Goal: Task Accomplishment & Management: Manage account settings

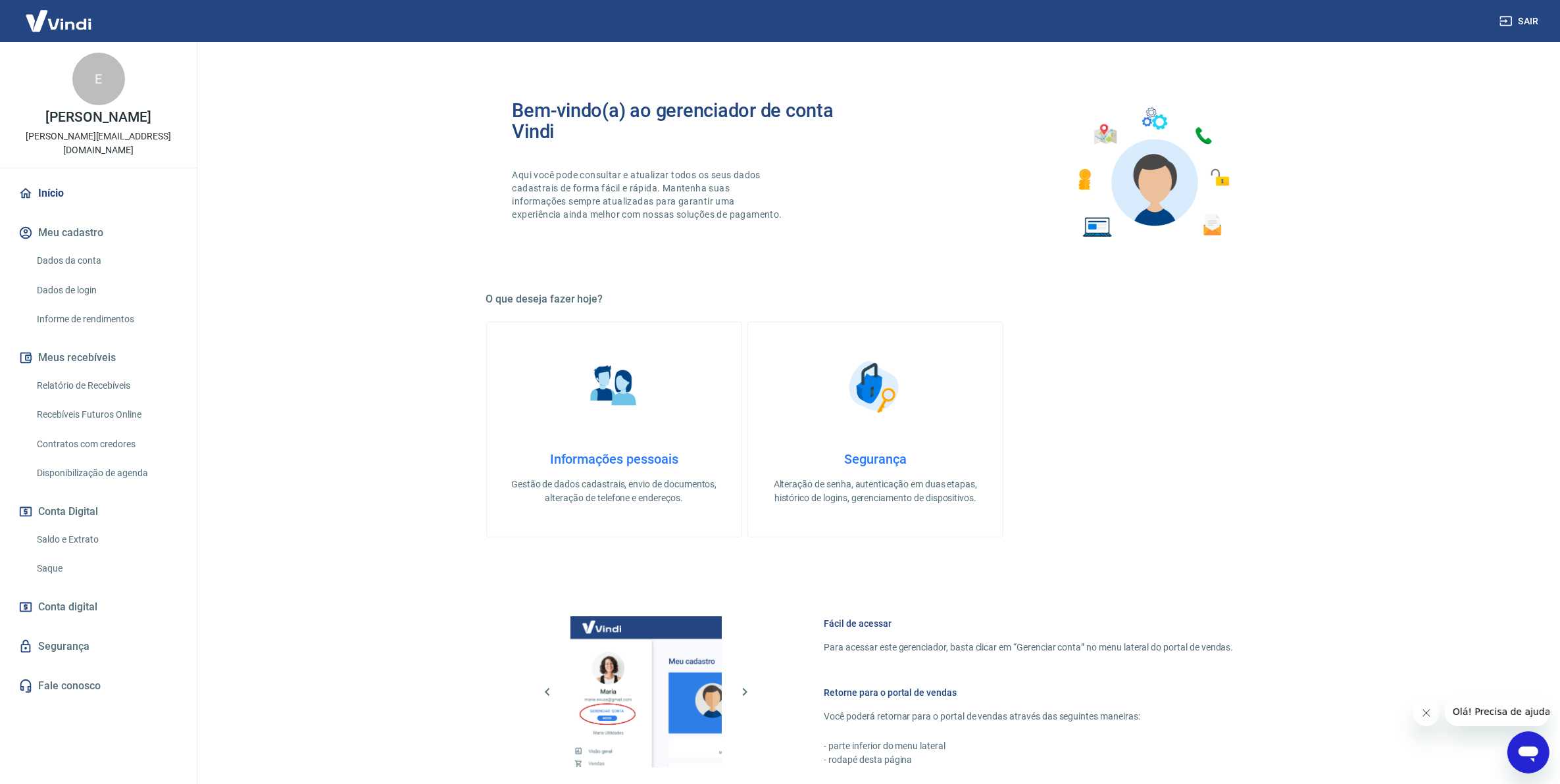
click at [324, 486] on main "Bem-vindo(a) ao gerenciador de conta Vindi Aqui você pode consultar e atualizar…" at bounding box center [876, 413] width 1370 height 742
click at [83, 526] on link "Saldo e Extrato" at bounding box center [106, 539] width 149 height 27
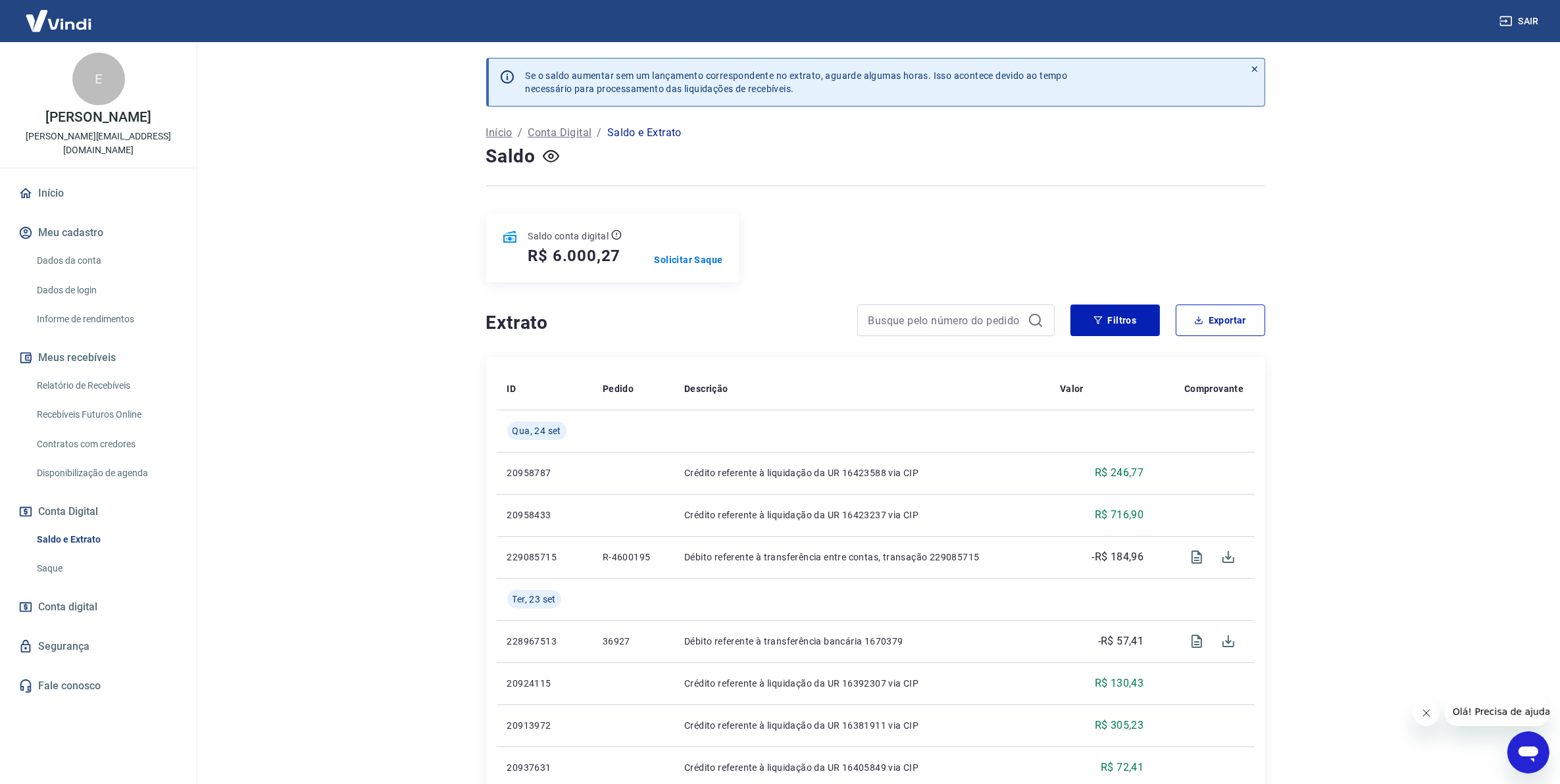
click at [259, 517] on main "Se o saldo aumentar sem um lançamento correspondente no extrato, aguarde alguma…" at bounding box center [876, 413] width 1370 height 742
click at [1550, 539] on main "Se o saldo aumentar sem um lançamento correspondente no extrato, aguarde alguma…" at bounding box center [876, 413] width 1370 height 742
click at [91, 377] on link "Relatório de Recebíveis" at bounding box center [106, 385] width 149 height 27
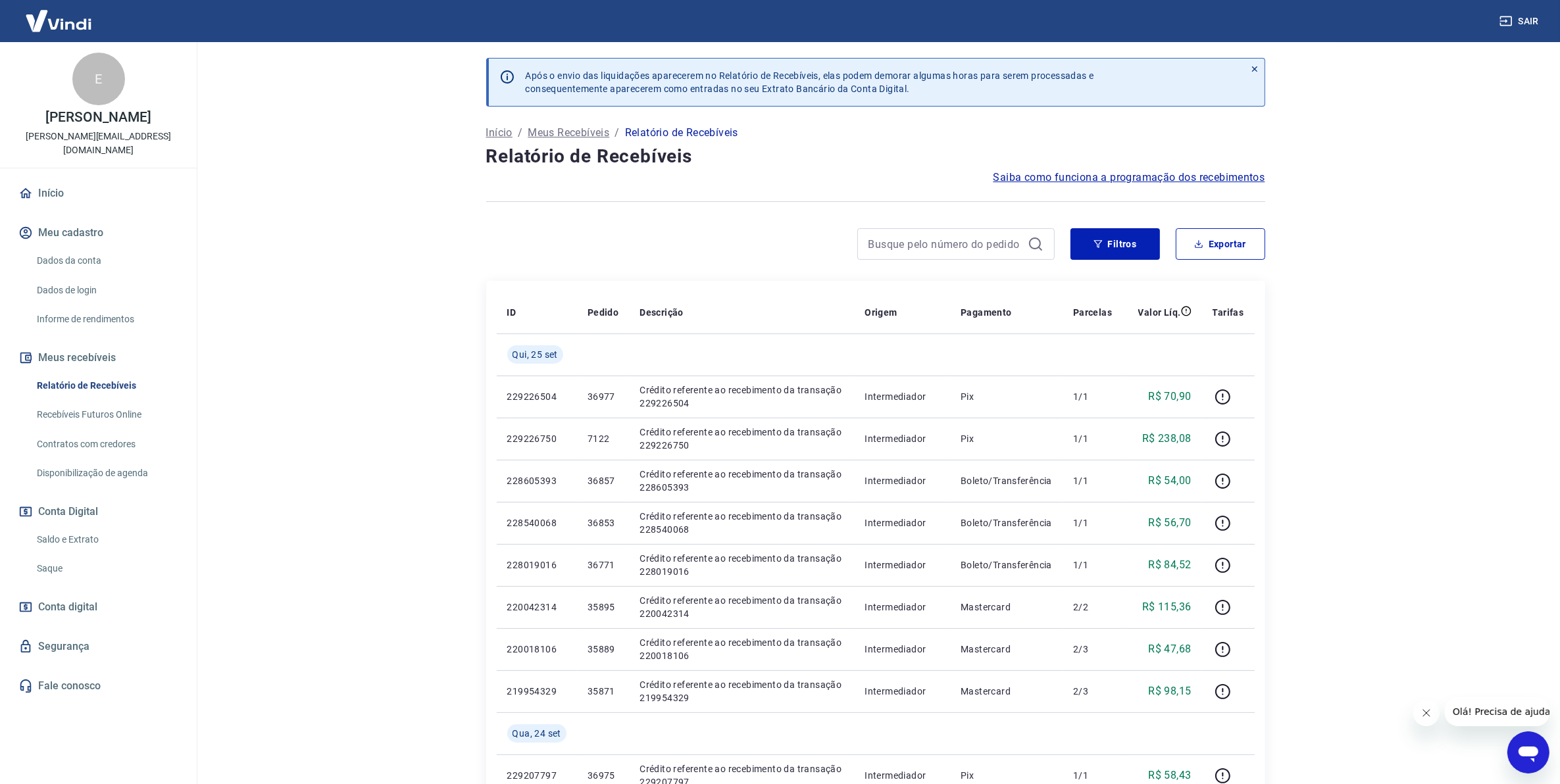
click at [1107, 260] on div "Filtros Exportar" at bounding box center [876, 249] width 779 height 42
click at [1109, 249] on button "Filtros" at bounding box center [1115, 244] width 89 height 32
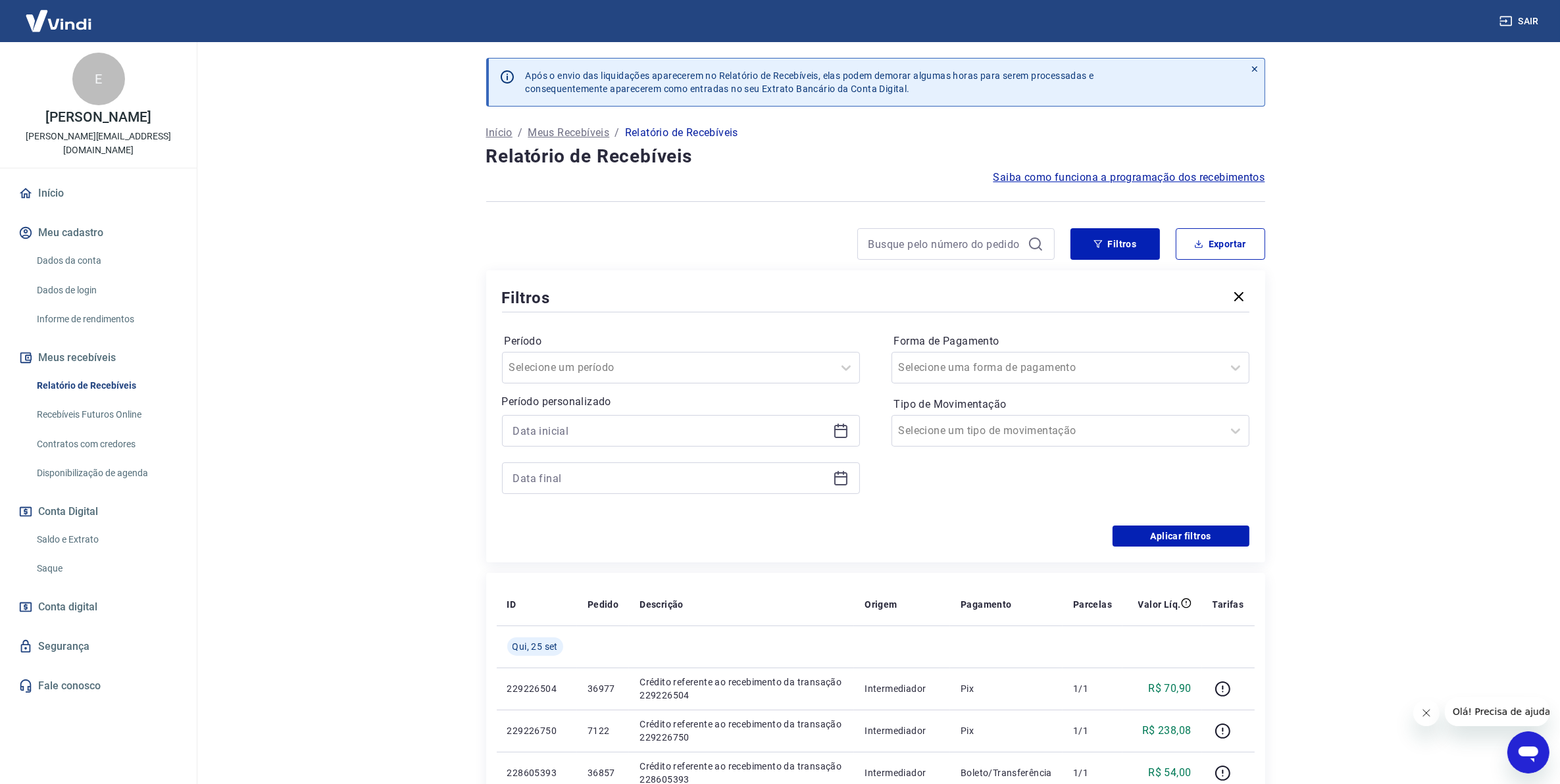
click at [843, 434] on icon at bounding box center [841, 430] width 16 height 16
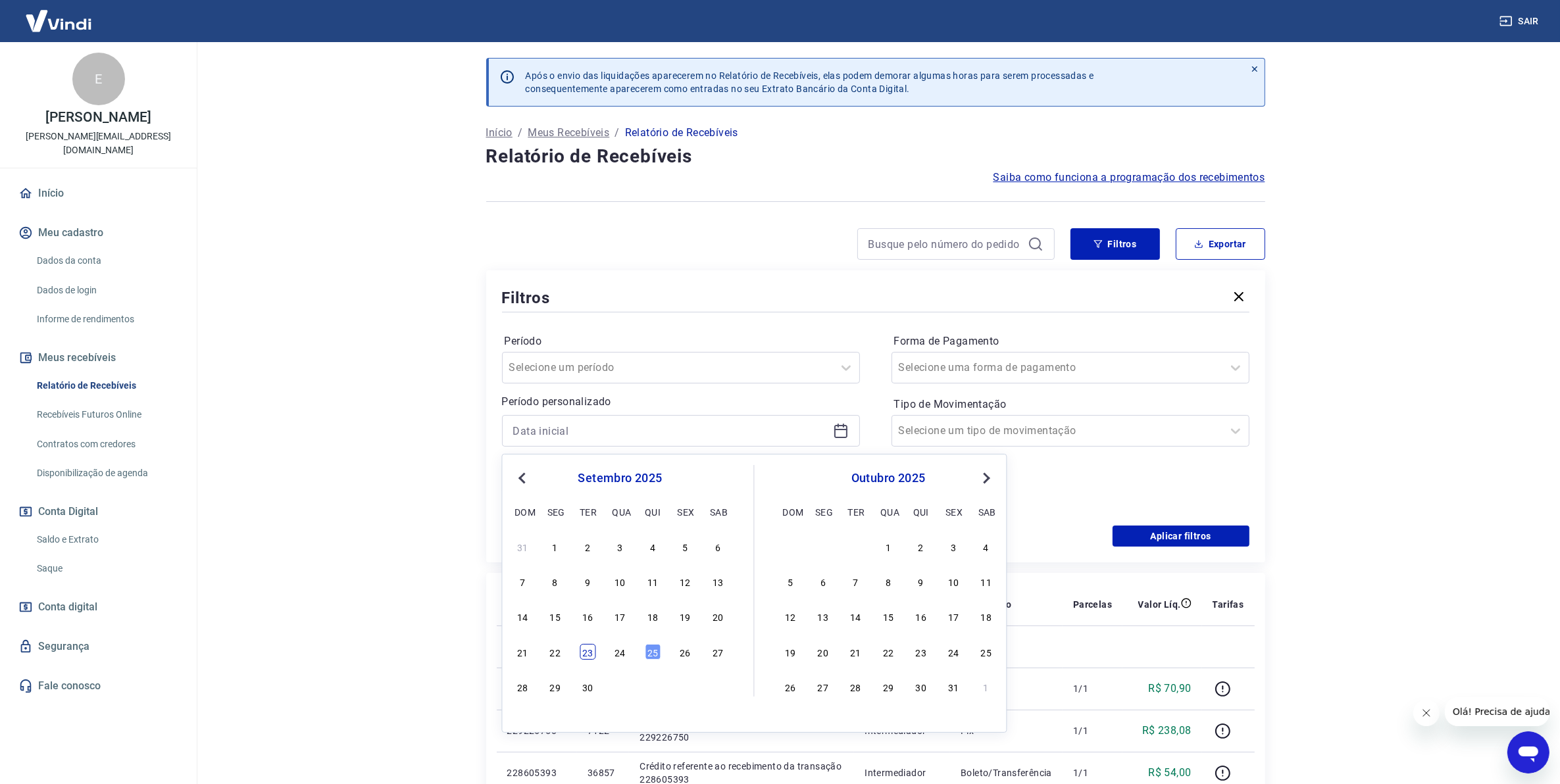
click at [595, 650] on div "23" at bounding box center [588, 652] width 16 height 16
type input "23/09/2025"
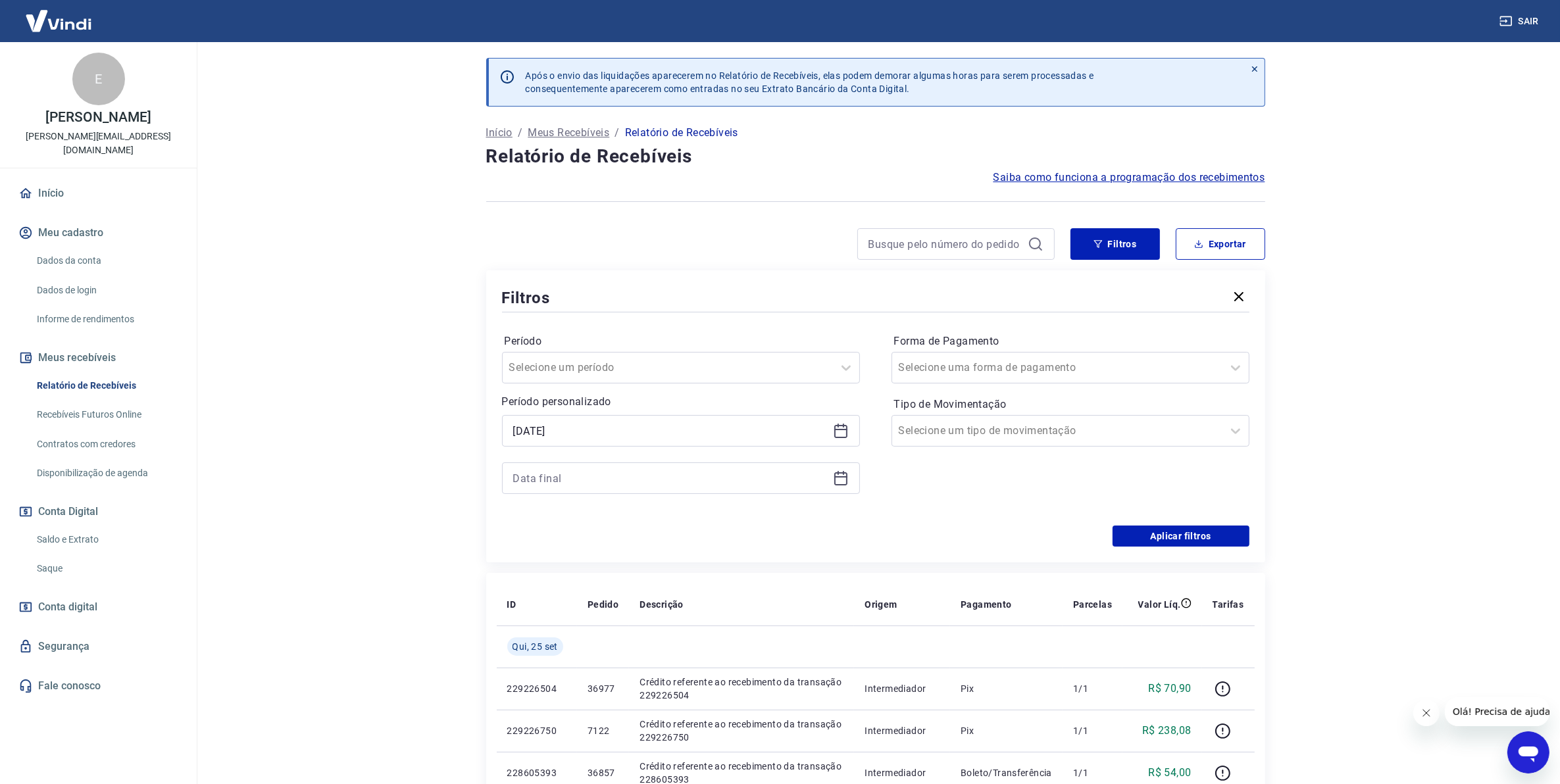
click at [839, 479] on icon at bounding box center [841, 478] width 16 height 16
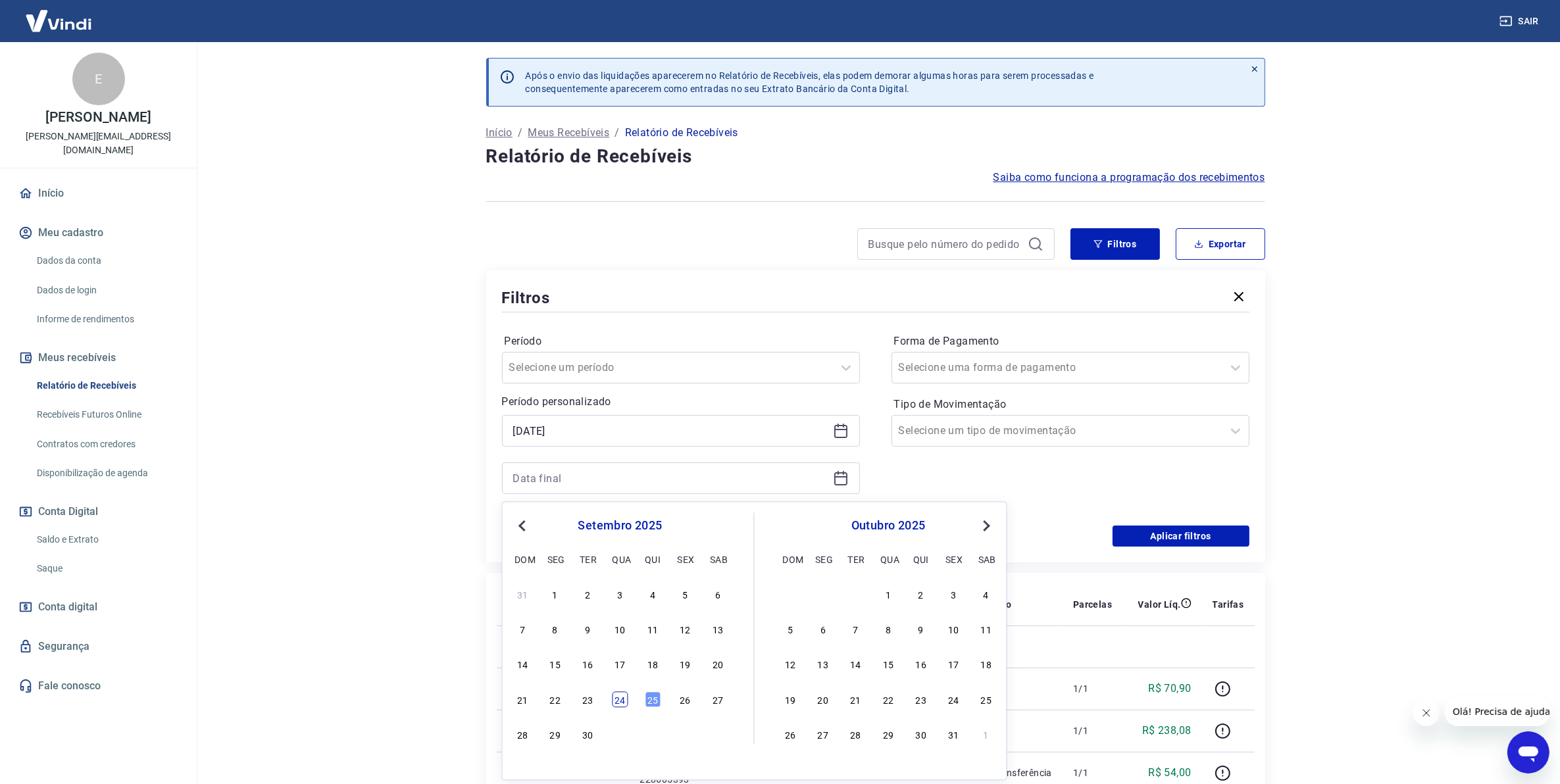
click at [627, 702] on div "24" at bounding box center [620, 699] width 16 height 16
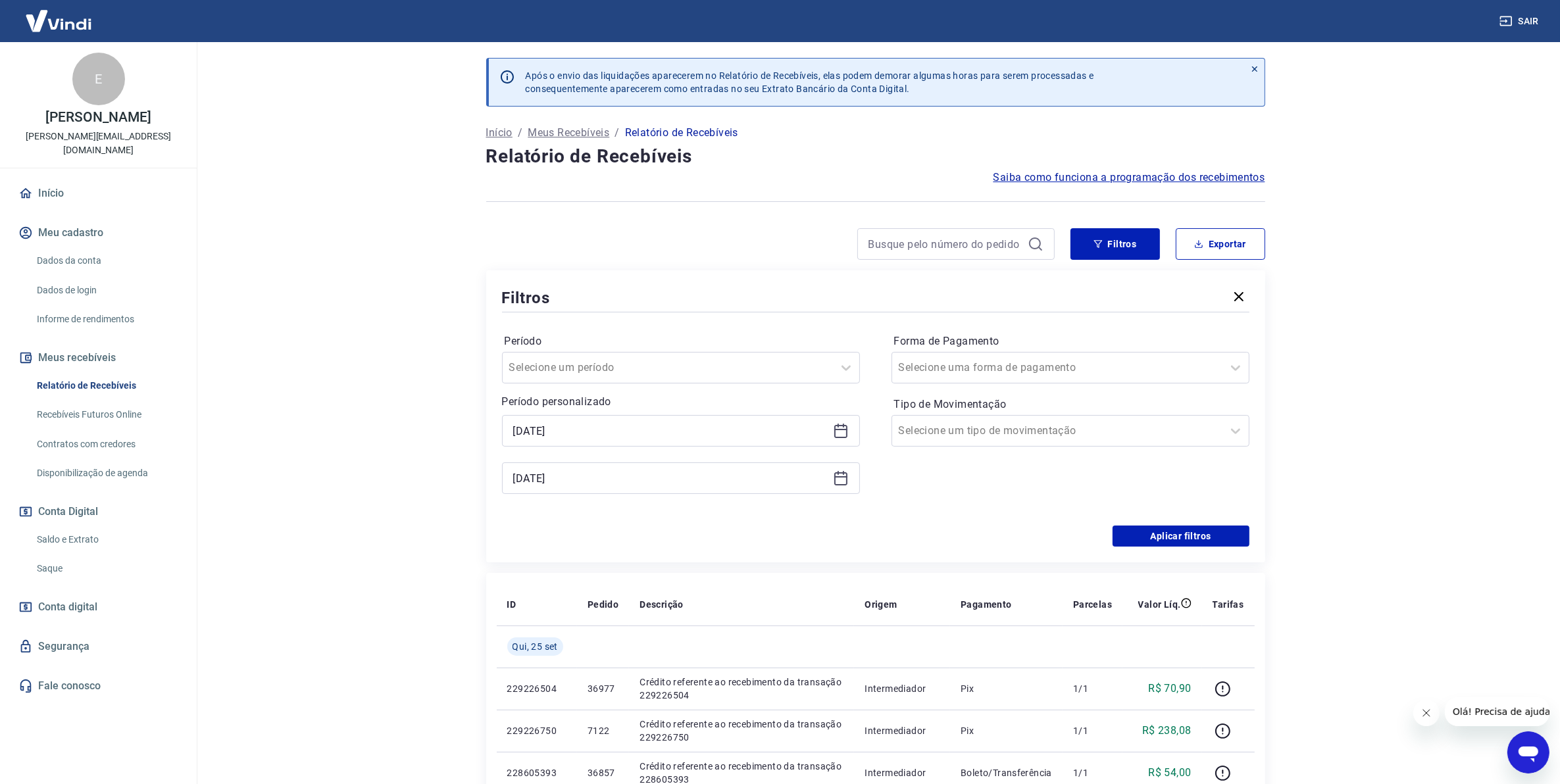
type input "24/09/2025"
click at [1209, 543] on button "Aplicar filtros" at bounding box center [1181, 535] width 137 height 21
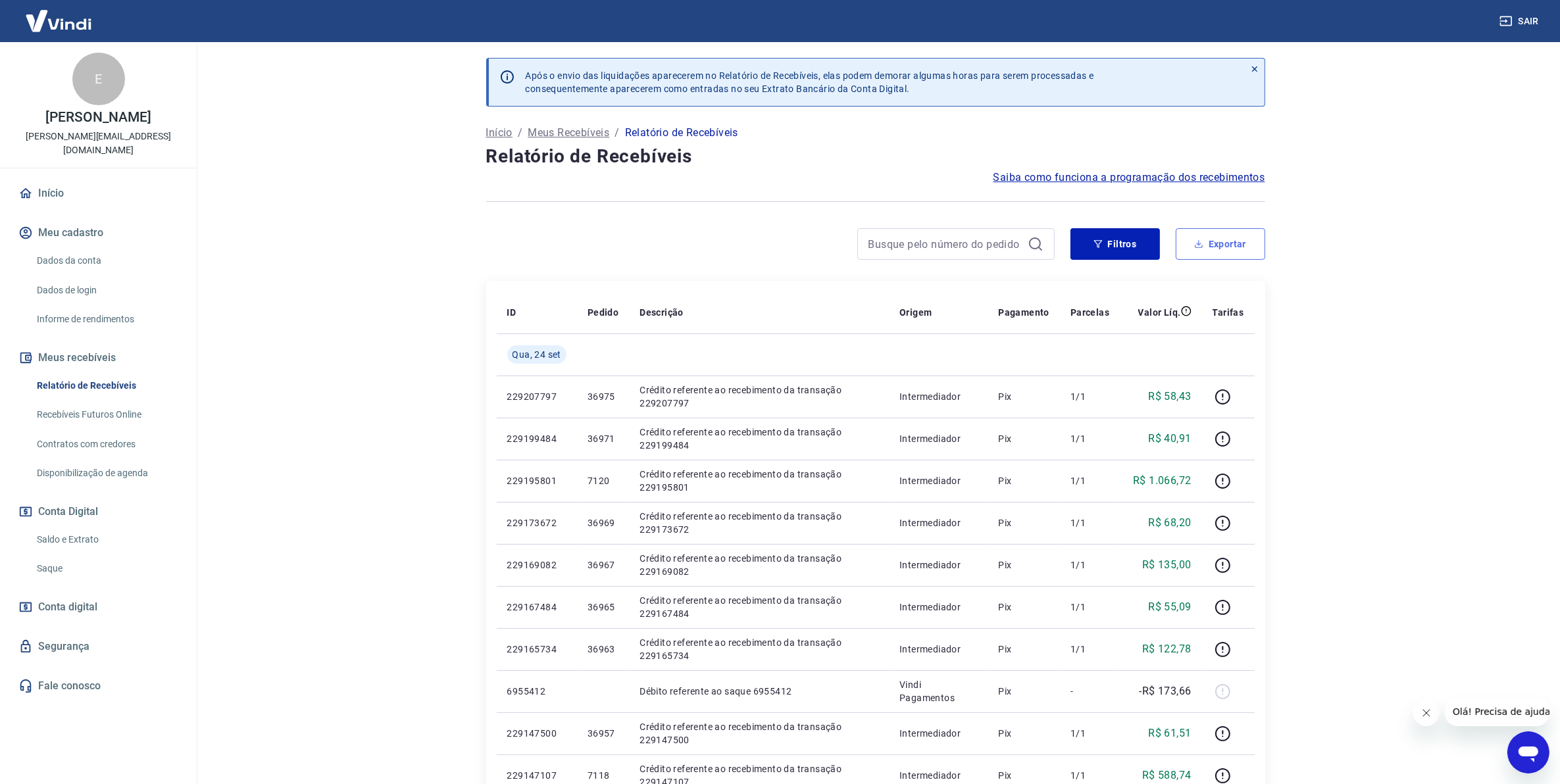
click at [1233, 244] on button "Exportar" at bounding box center [1220, 244] width 89 height 32
type input "23/09/2025"
type input "24/09/2025"
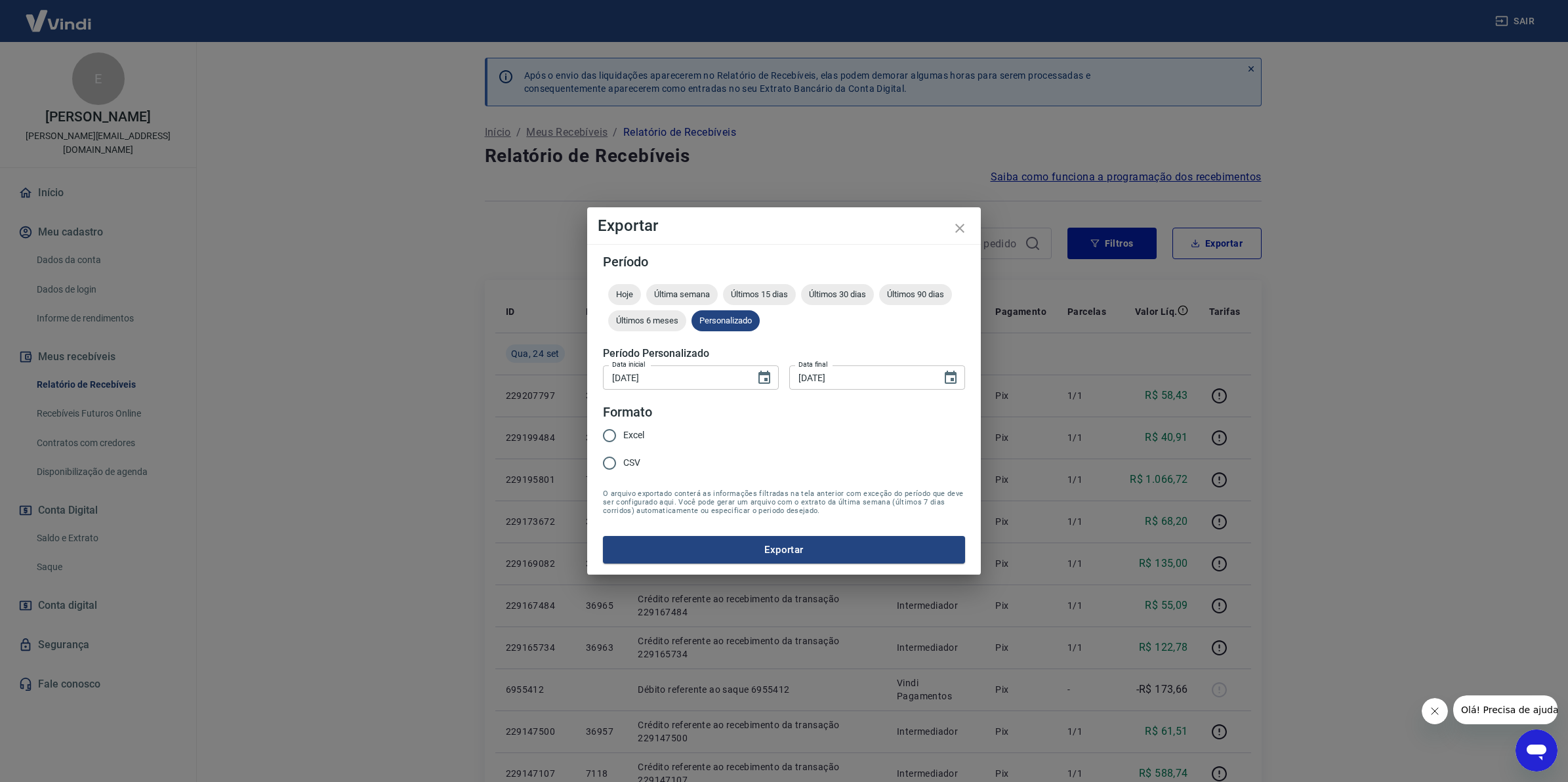
click at [612, 439] on input "Excel" at bounding box center [610, 436] width 28 height 28
radio input "true"
click at [668, 552] on button "Exportar" at bounding box center [783, 550] width 362 height 28
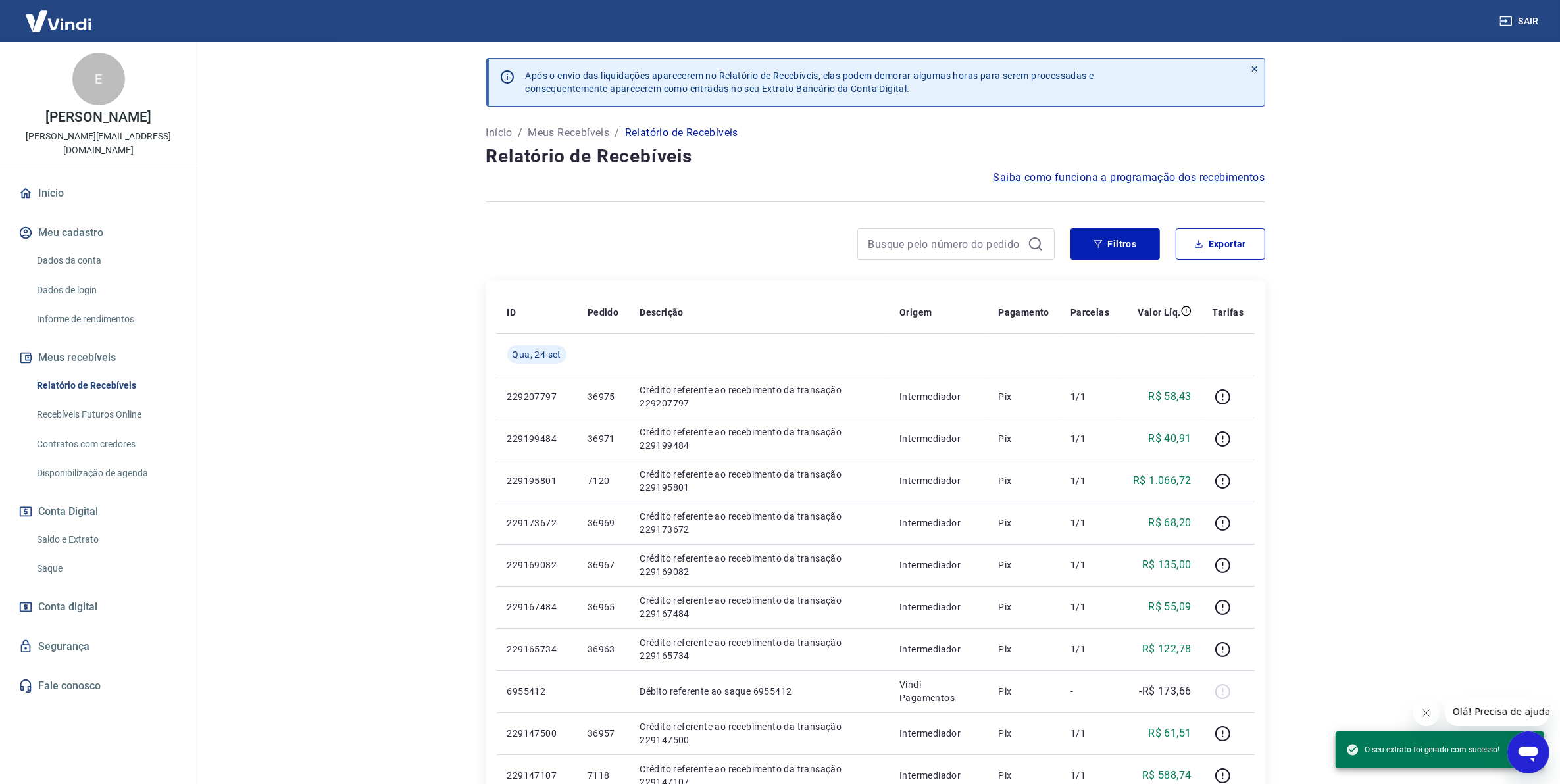
drag, startPoint x: 263, startPoint y: 382, endPoint x: 227, endPoint y: 380, distance: 36.1
click at [263, 382] on main "Após o envio das liquidações aparecerem no Relatório de Recebíveis, elas podem …" at bounding box center [876, 413] width 1370 height 742
click at [110, 378] on link "Relatório de Recebíveis" at bounding box center [106, 385] width 149 height 27
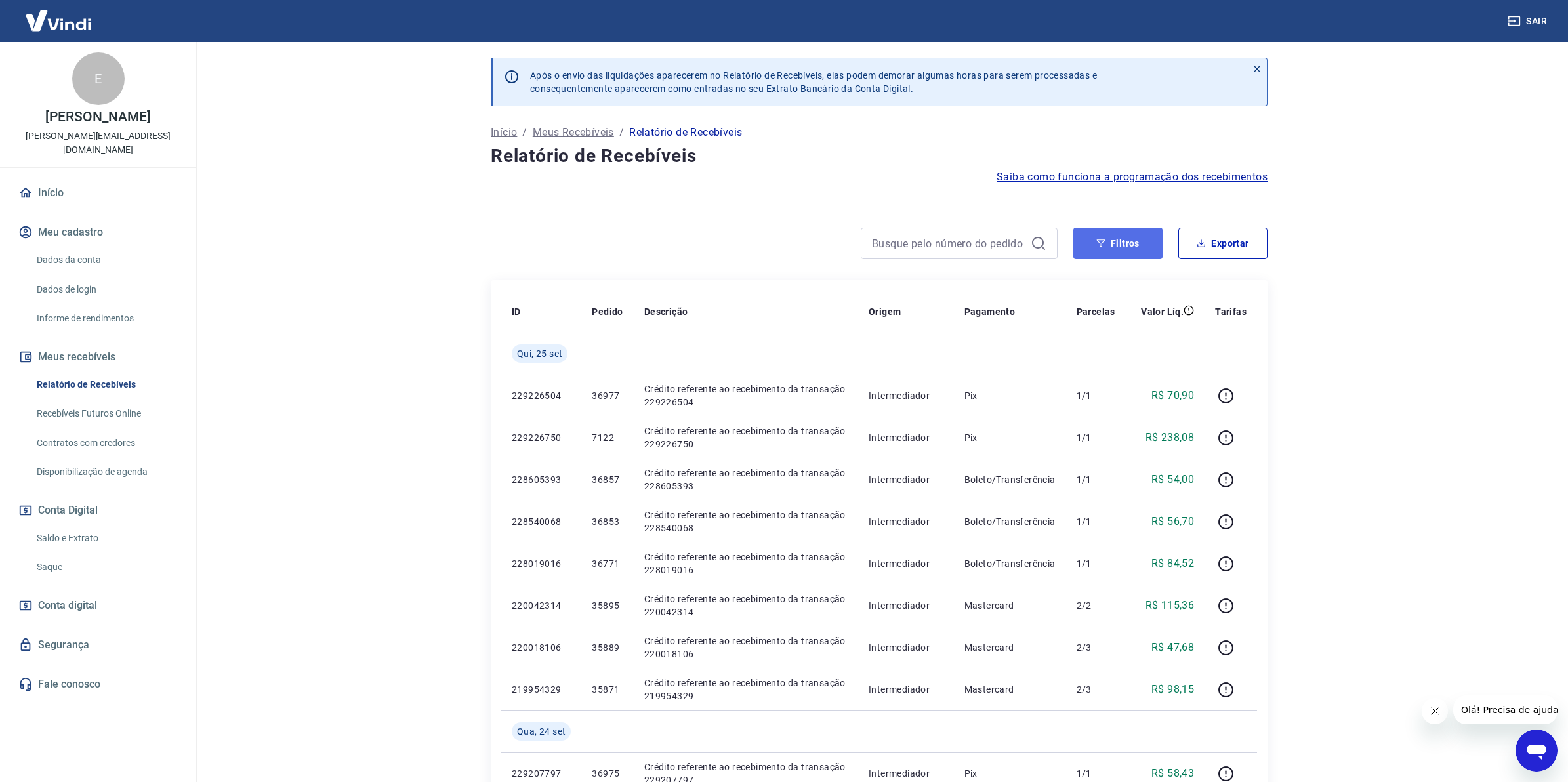
click at [1097, 248] on button "Filtros" at bounding box center [1117, 243] width 89 height 32
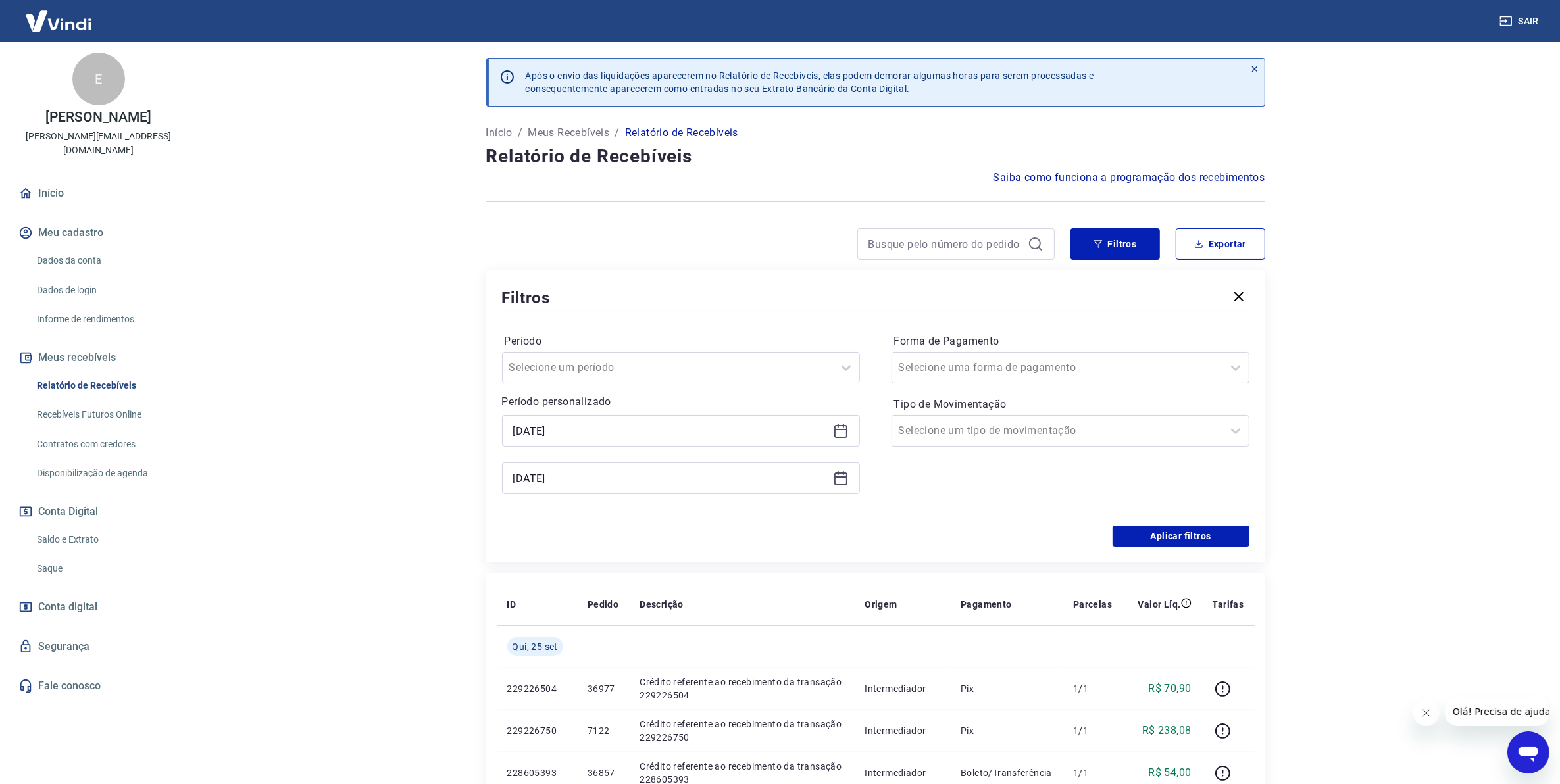
click at [836, 433] on icon at bounding box center [841, 430] width 16 height 16
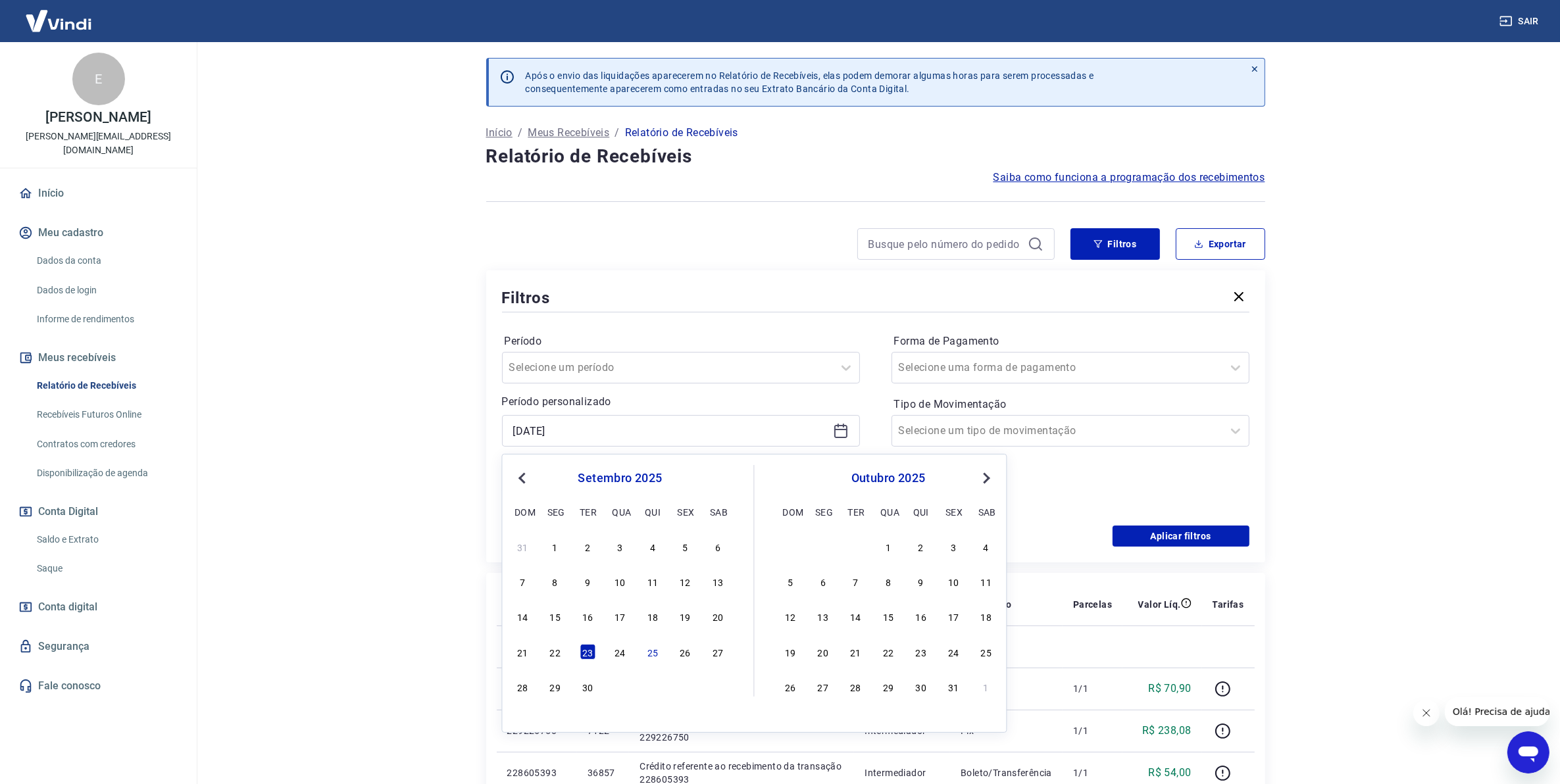
click at [586, 642] on div "21 22 23 24 25 26 27" at bounding box center [620, 651] width 215 height 19
click at [586, 649] on div "23" at bounding box center [588, 652] width 16 height 16
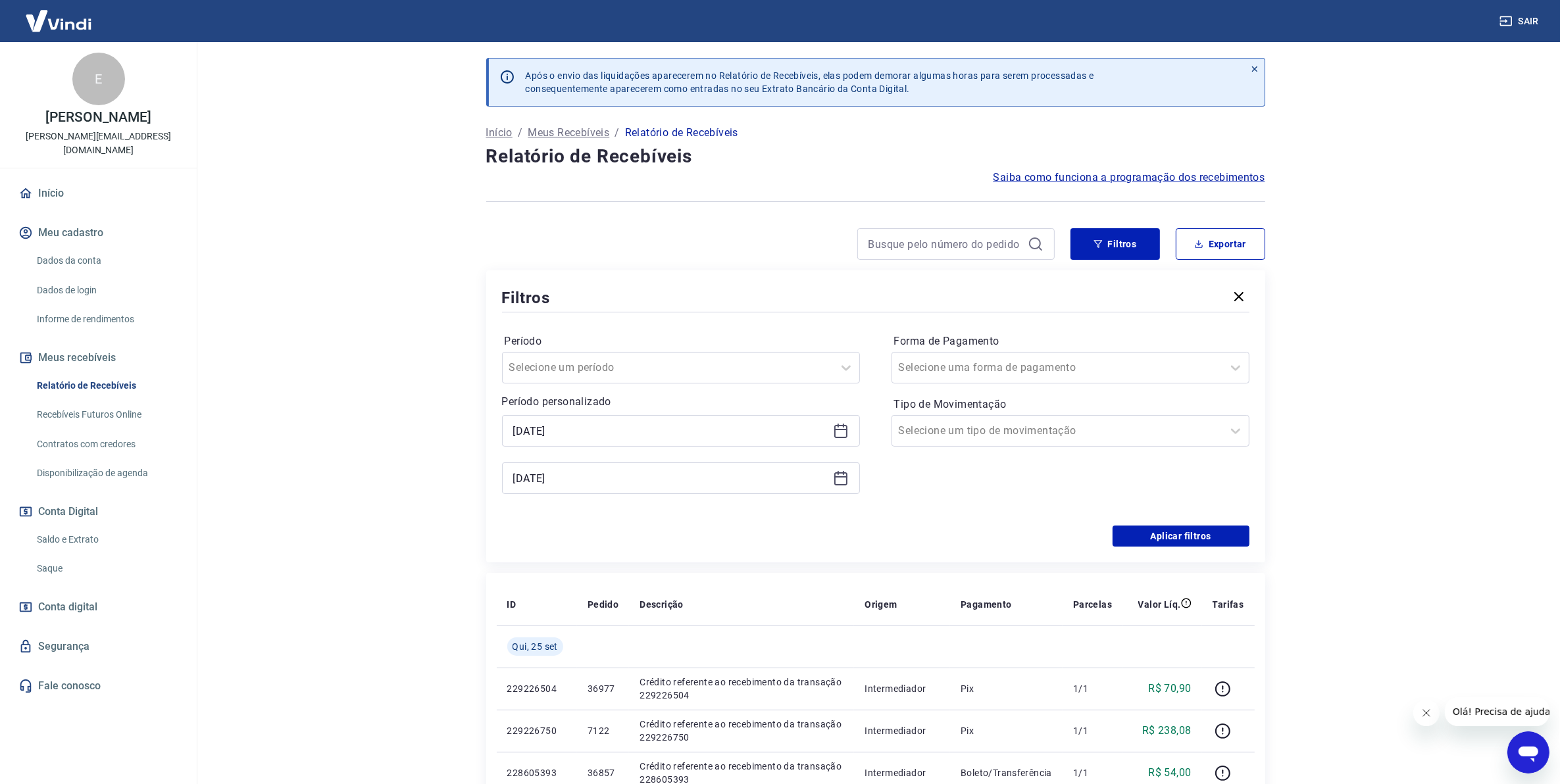
click at [834, 474] on icon at bounding box center [841, 478] width 16 height 16
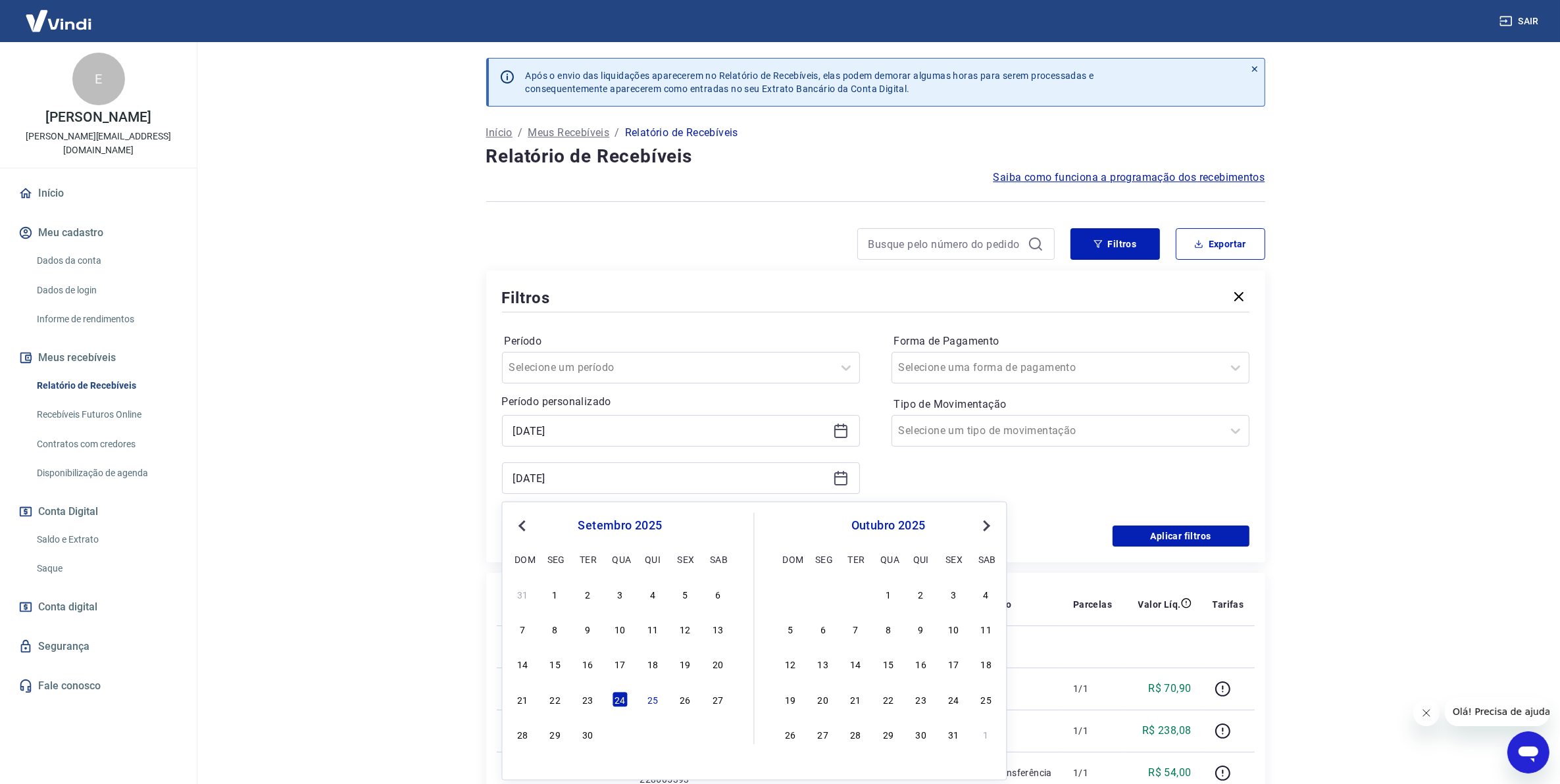
click at [654, 702] on div "25" at bounding box center [653, 699] width 16 height 16
type input "25/09/2025"
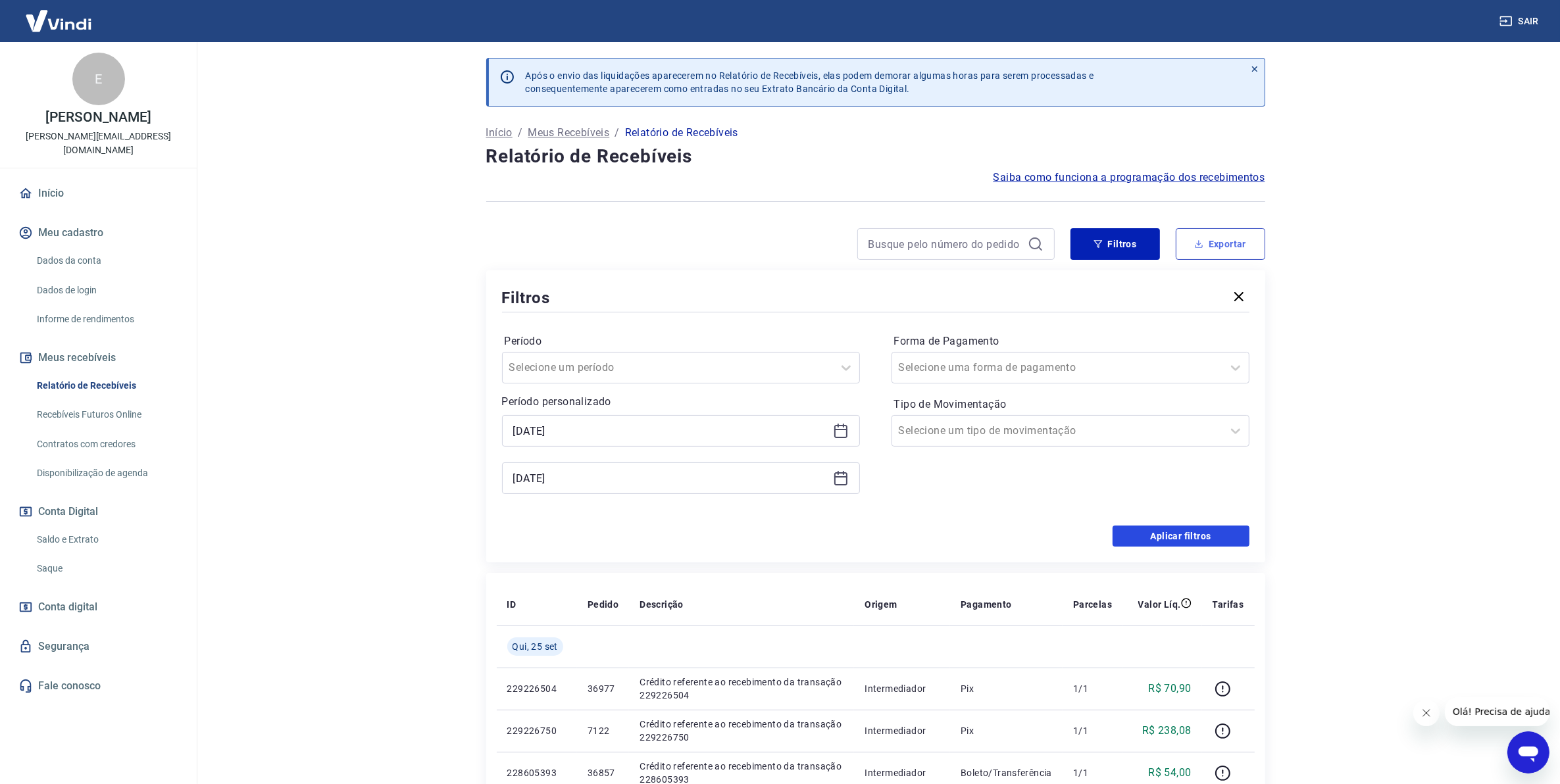
click at [1181, 539] on button "Aplicar filtros" at bounding box center [1181, 535] width 137 height 21
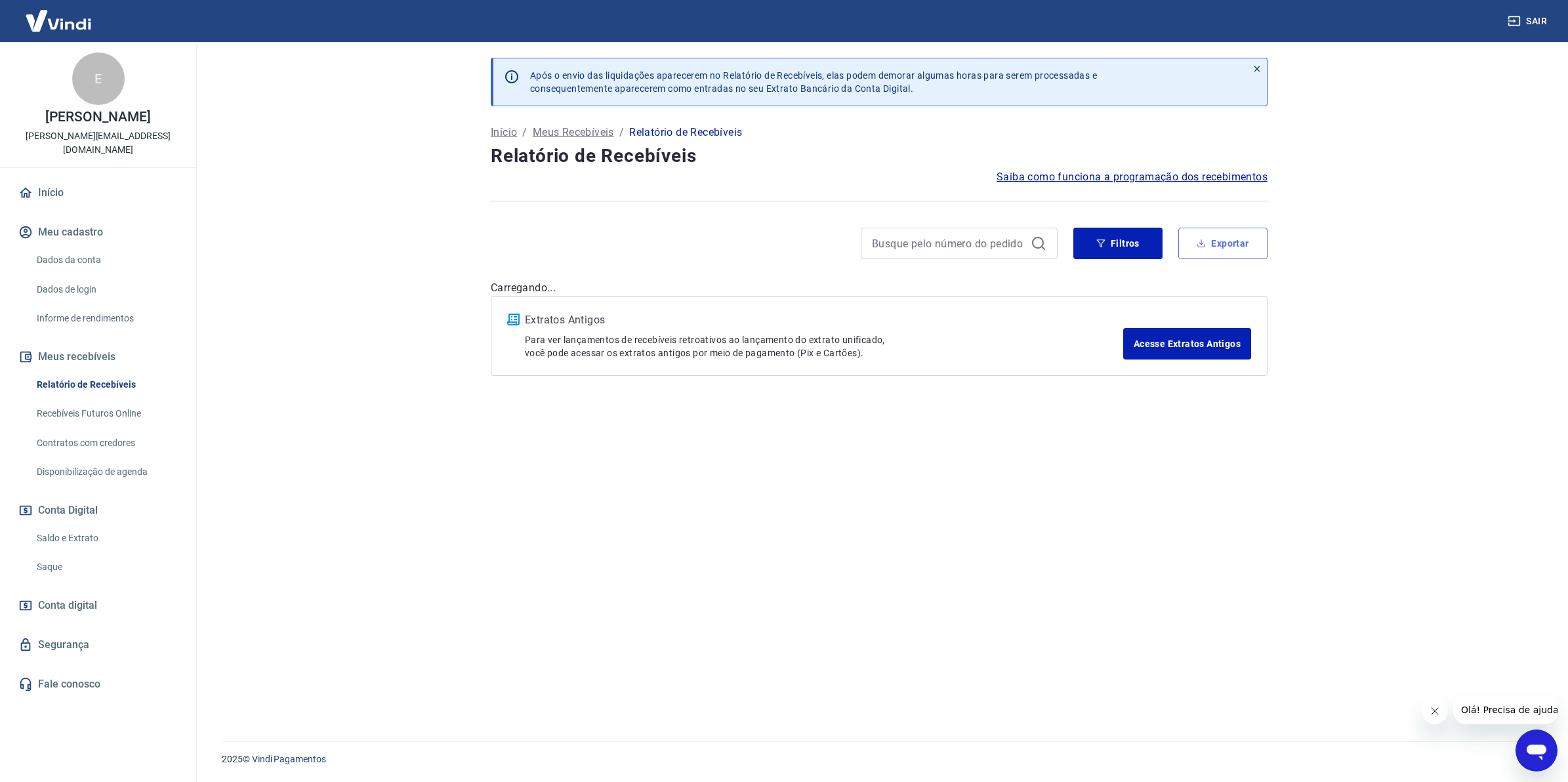
click at [1224, 248] on button "Exportar" at bounding box center [1222, 243] width 89 height 32
type input "25/09/2025"
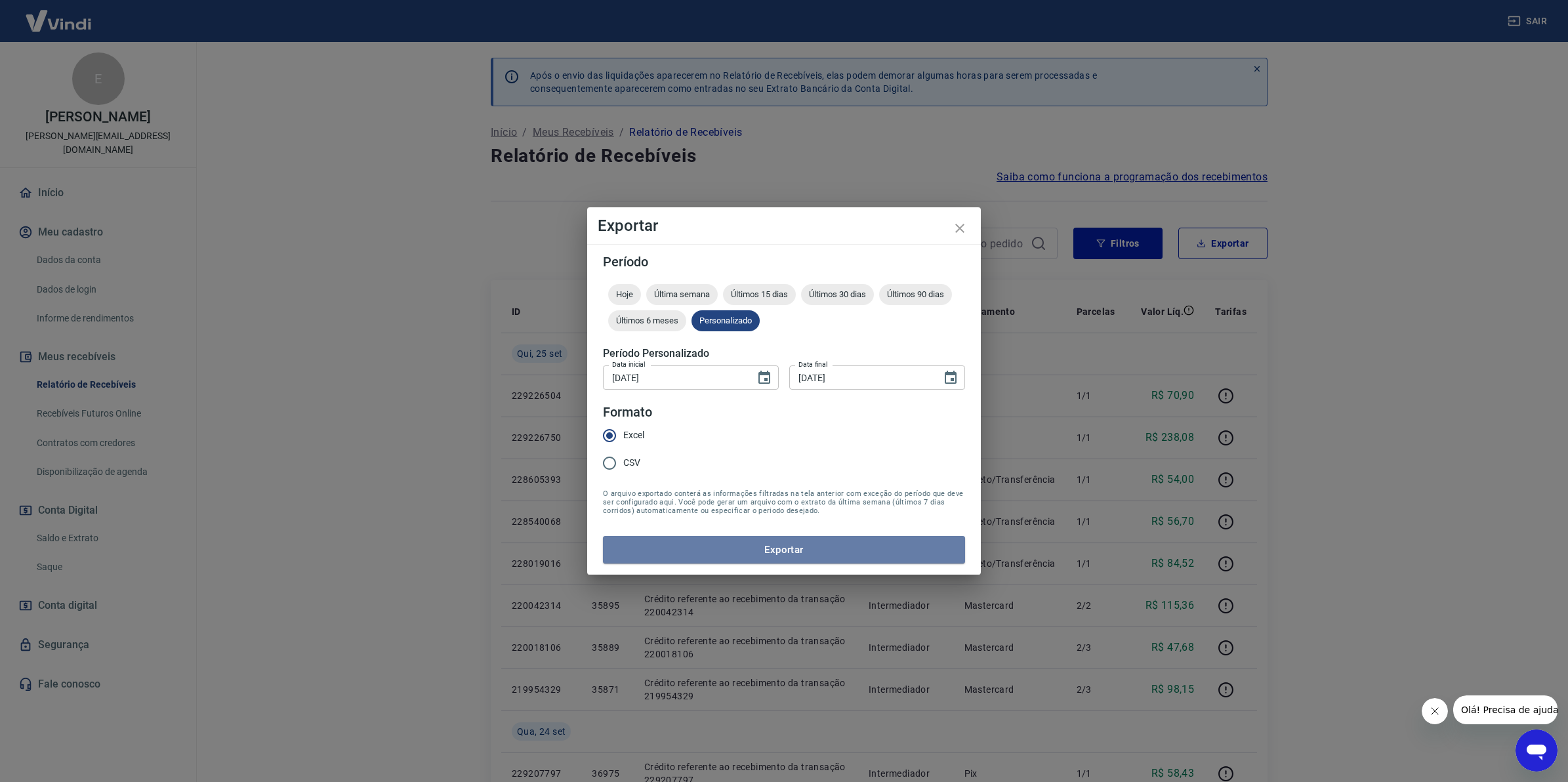
drag, startPoint x: 696, startPoint y: 548, endPoint x: 693, endPoint y: 542, distance: 6.7
click at [695, 546] on button "Exportar" at bounding box center [783, 550] width 362 height 28
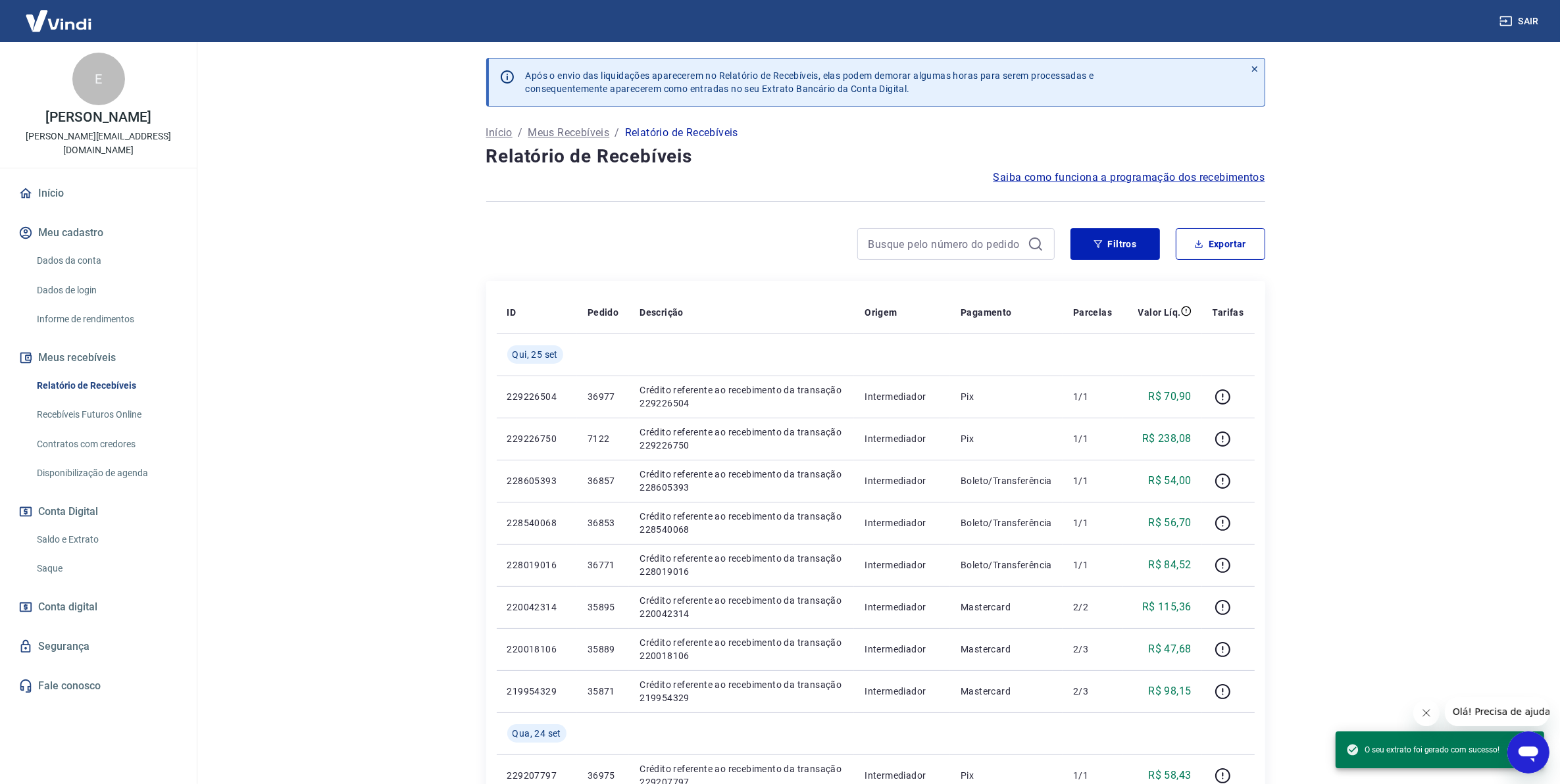
click at [96, 530] on link "Saldo e Extrato" at bounding box center [106, 539] width 149 height 27
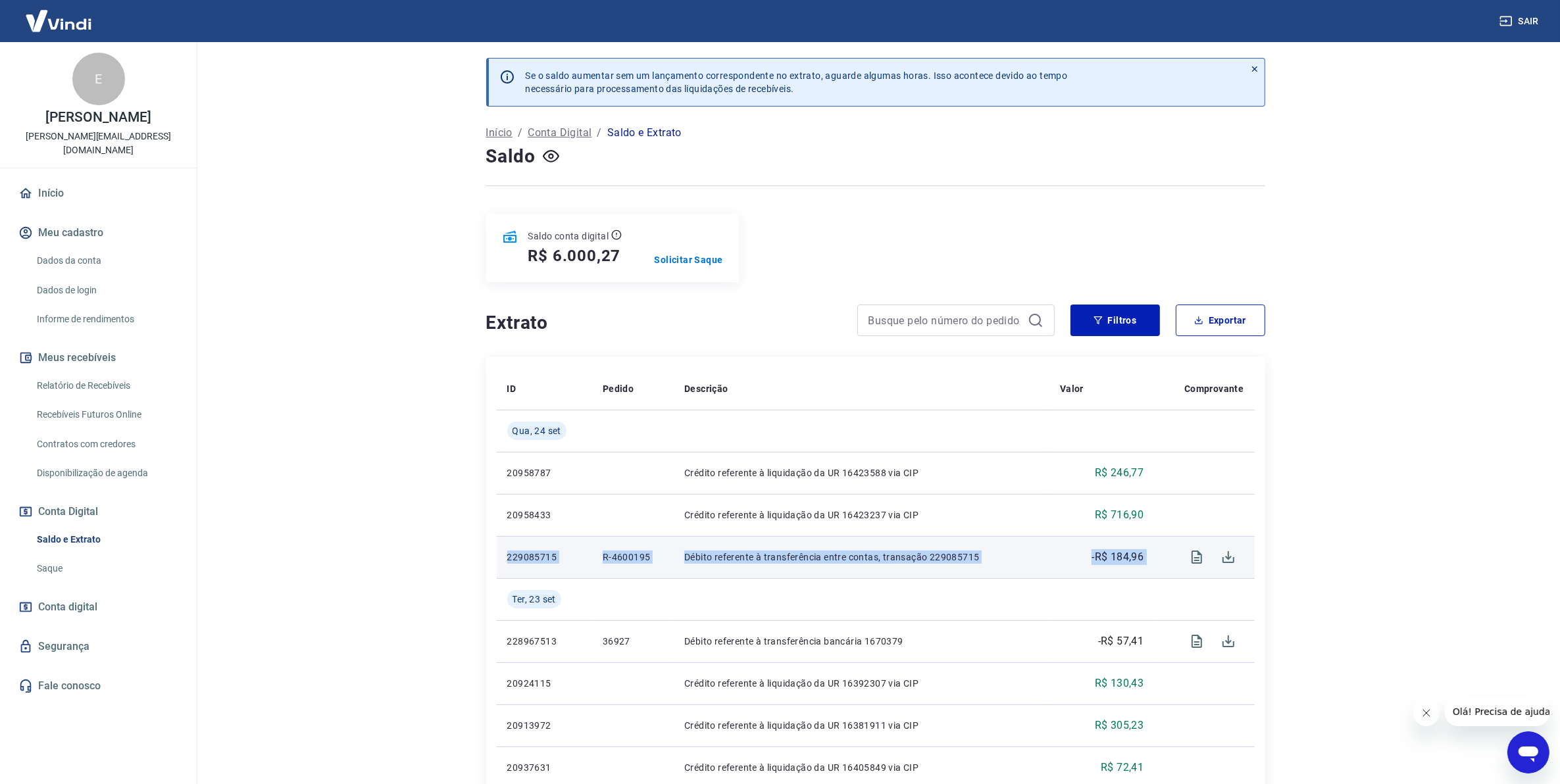
drag, startPoint x: 1156, startPoint y: 558, endPoint x: 496, endPoint y: 564, distance: 660.0
click at [497, 564] on tr "229085715 R-4600195 Débito referente à transferência entre contas, transação 22…" at bounding box center [875, 557] width 758 height 42
copy tr "229085715 R-4600195 Débito referente à transferência entre contas, transação 22…"
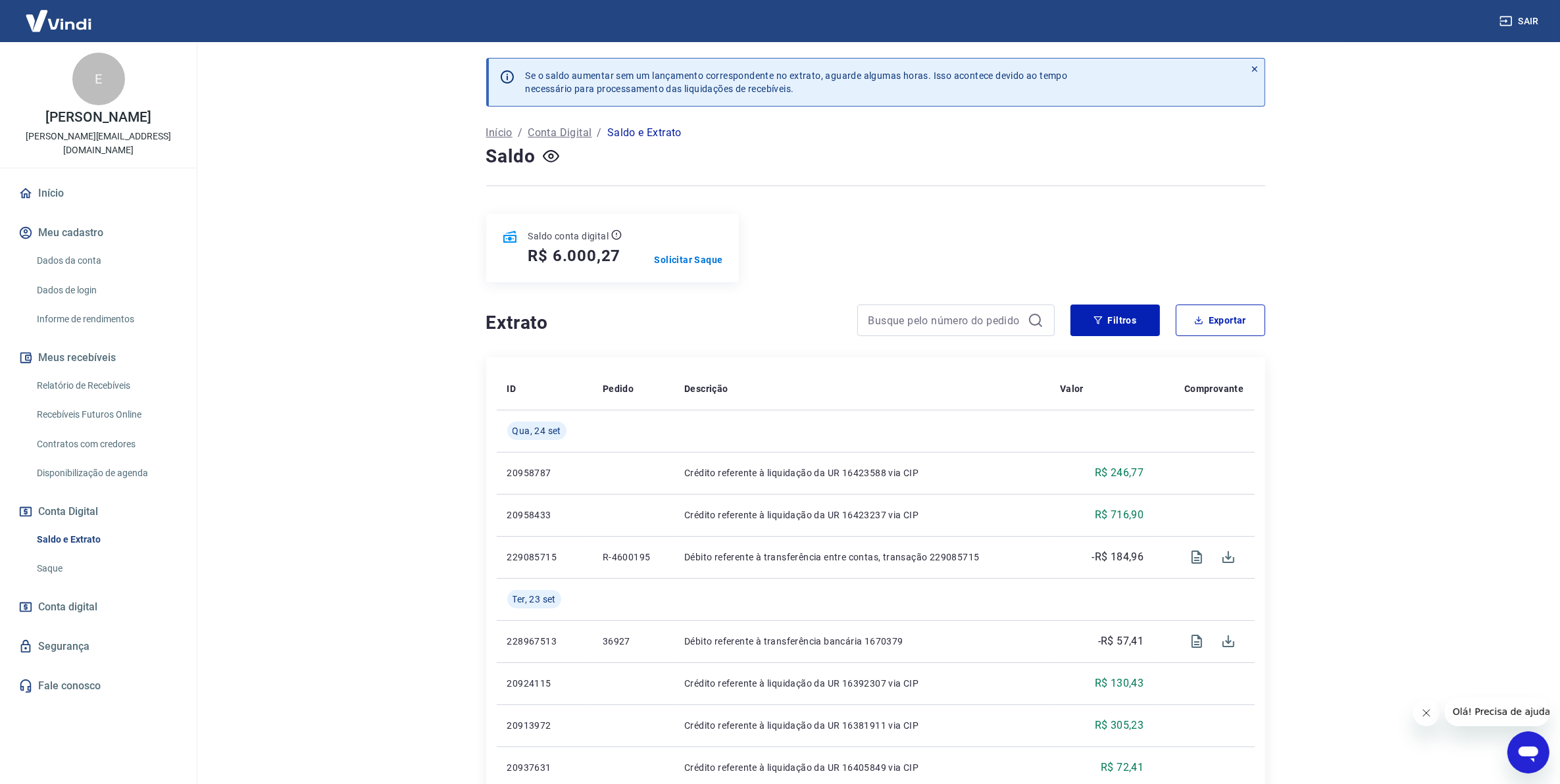
click at [353, 427] on main "Se o saldo aumentar sem um lançamento correspondente no extrato, aguarde alguma…" at bounding box center [876, 413] width 1370 height 742
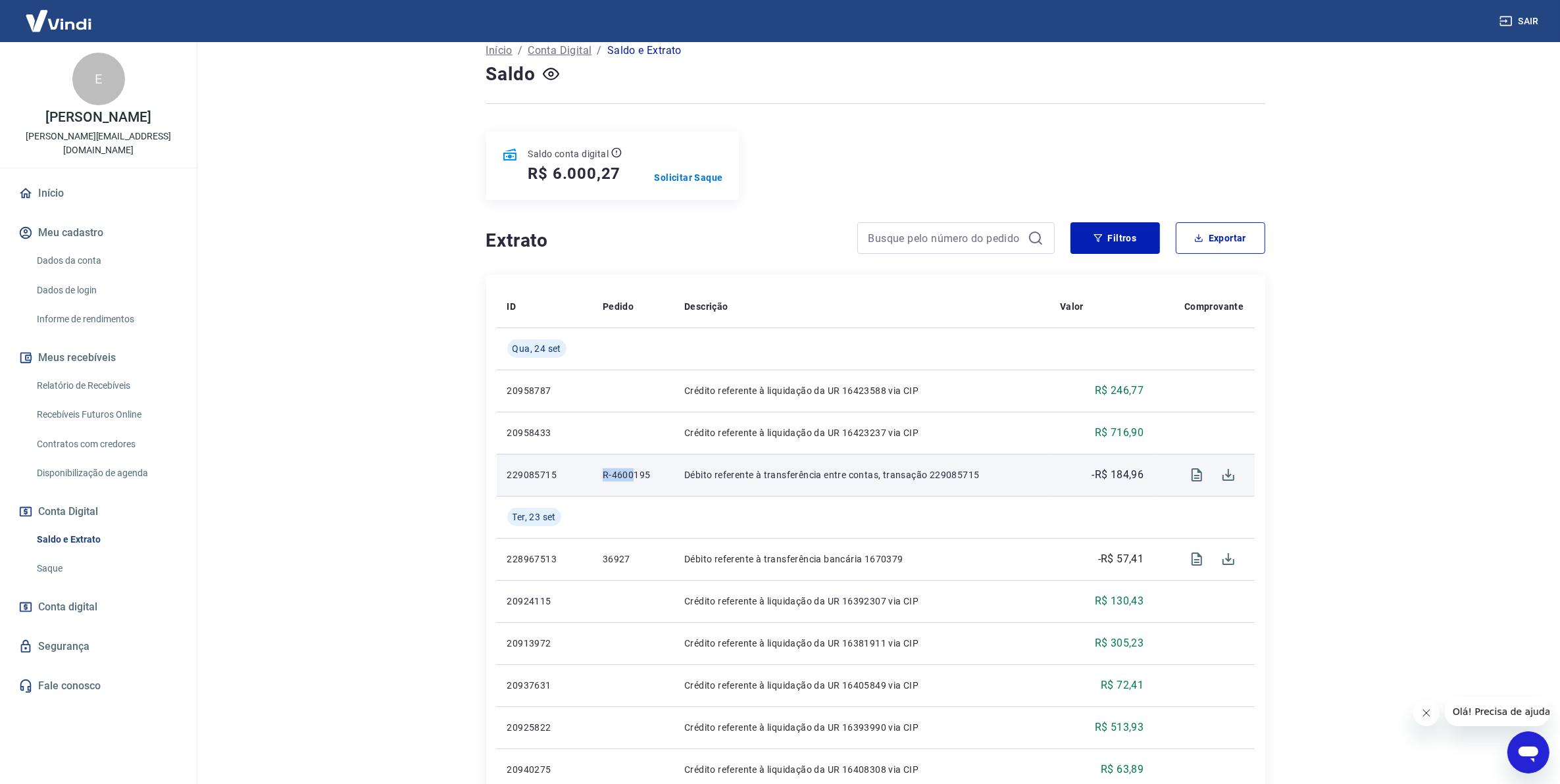
drag, startPoint x: 599, startPoint y: 477, endPoint x: 636, endPoint y: 477, distance: 37.0
click at [636, 477] on td "R-4600195" at bounding box center [633, 475] width 82 height 42
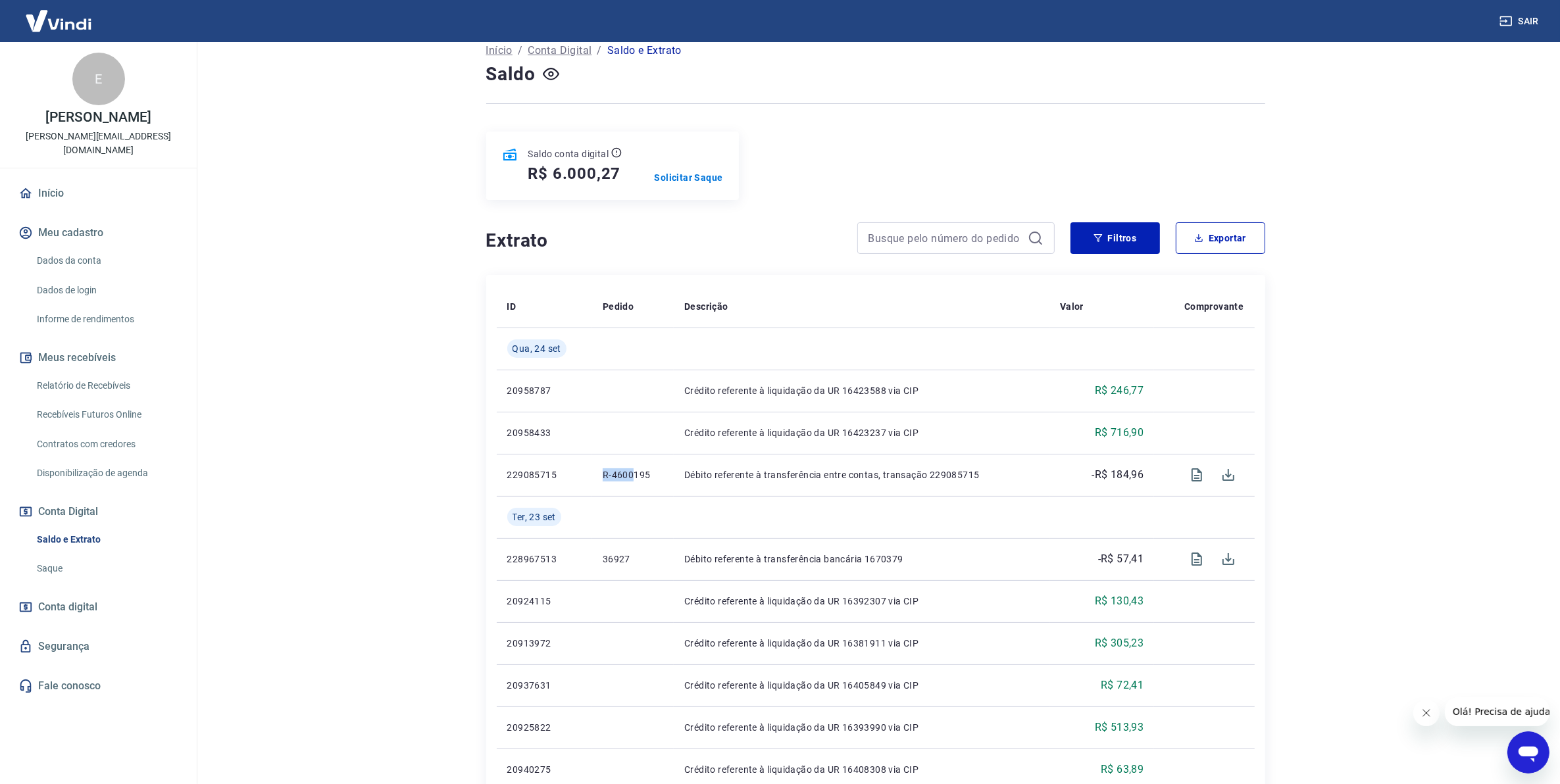
click at [84, 526] on link "Saldo e Extrato" at bounding box center [106, 539] width 149 height 27
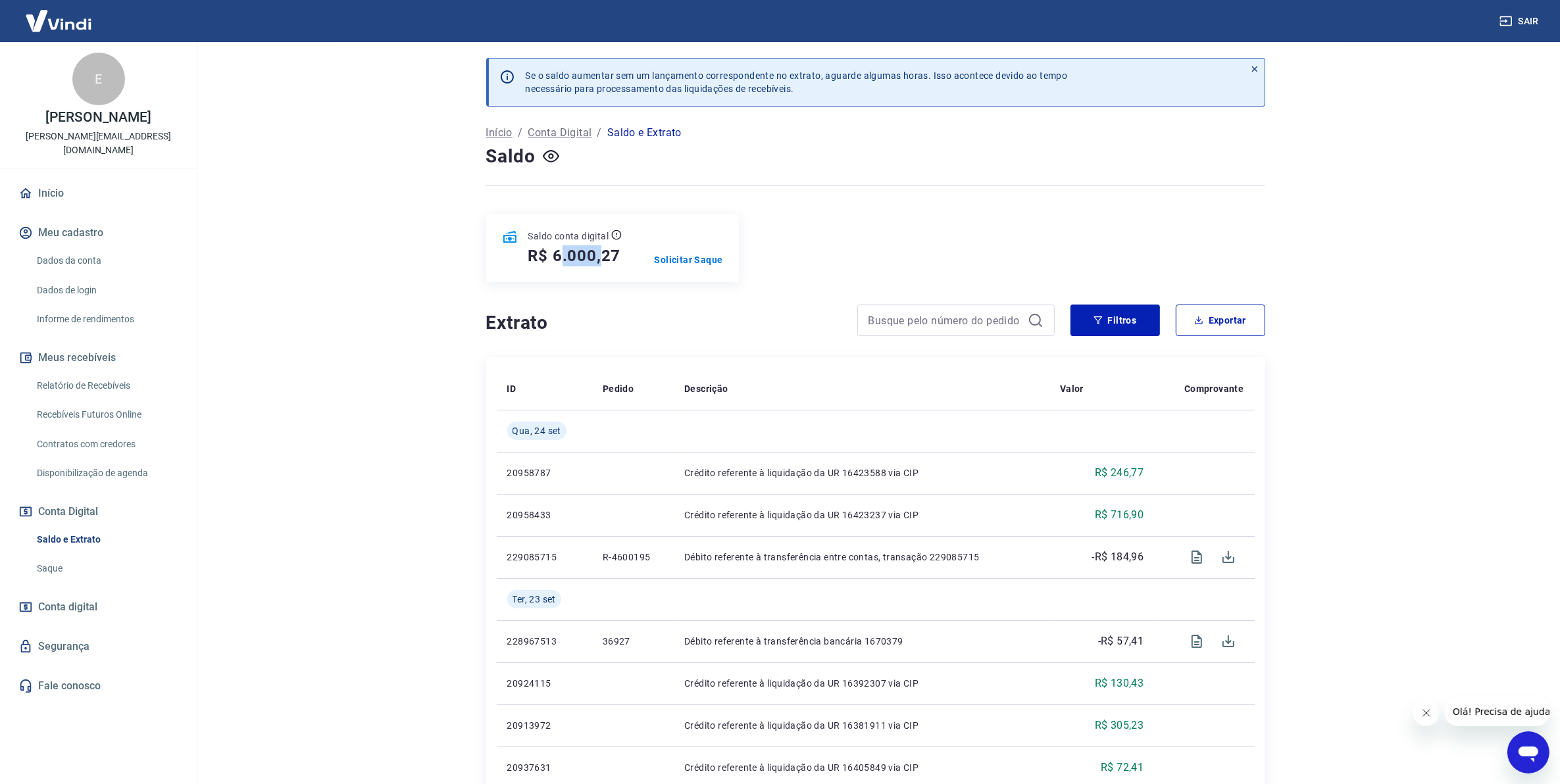
drag, startPoint x: 561, startPoint y: 255, endPoint x: 602, endPoint y: 257, distance: 41.0
click at [602, 257] on h5 "R$ 6.000,27" at bounding box center [574, 256] width 92 height 21
click at [106, 372] on link "Relatório de Recebíveis" at bounding box center [106, 385] width 149 height 27
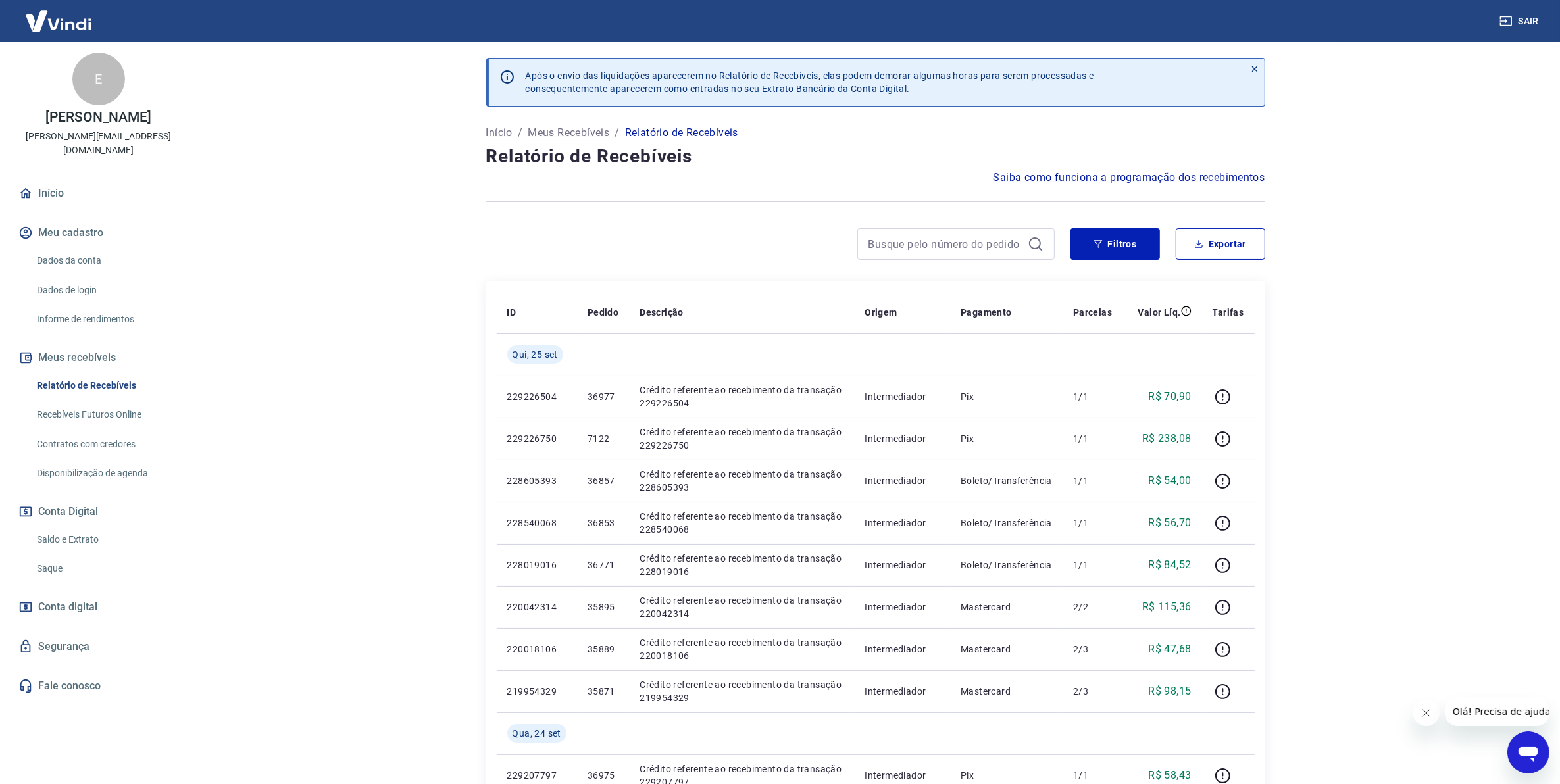
click at [64, 527] on link "Saldo e Extrato" at bounding box center [106, 539] width 149 height 27
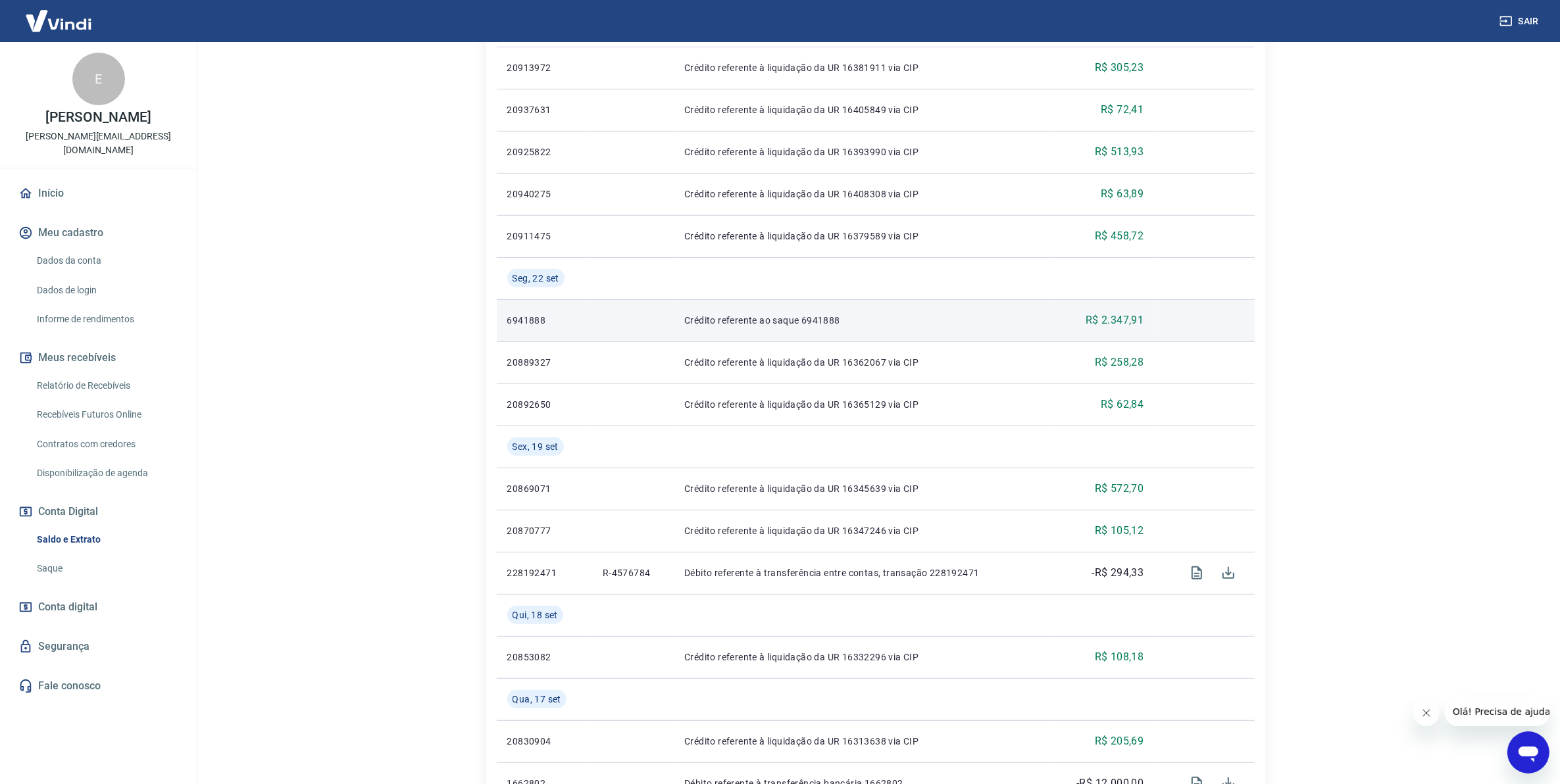
scroll to position [889, 0]
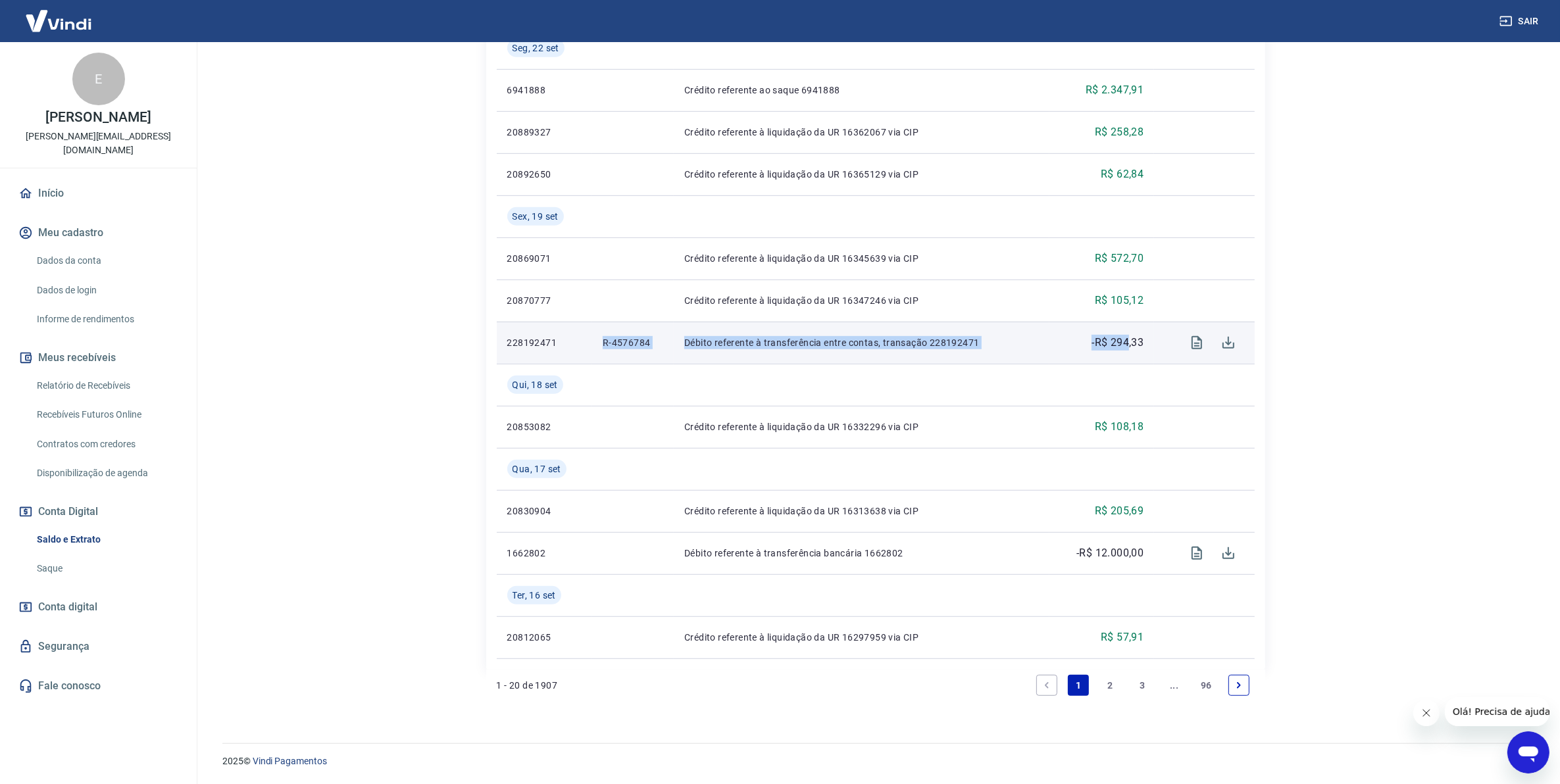
drag, startPoint x: 612, startPoint y: 346, endPoint x: 1127, endPoint y: 354, distance: 515.1
click at [1127, 350] on tr "228192471 R-4576784 Débito referente à transferência entre contas, transação 22…" at bounding box center [875, 343] width 758 height 42
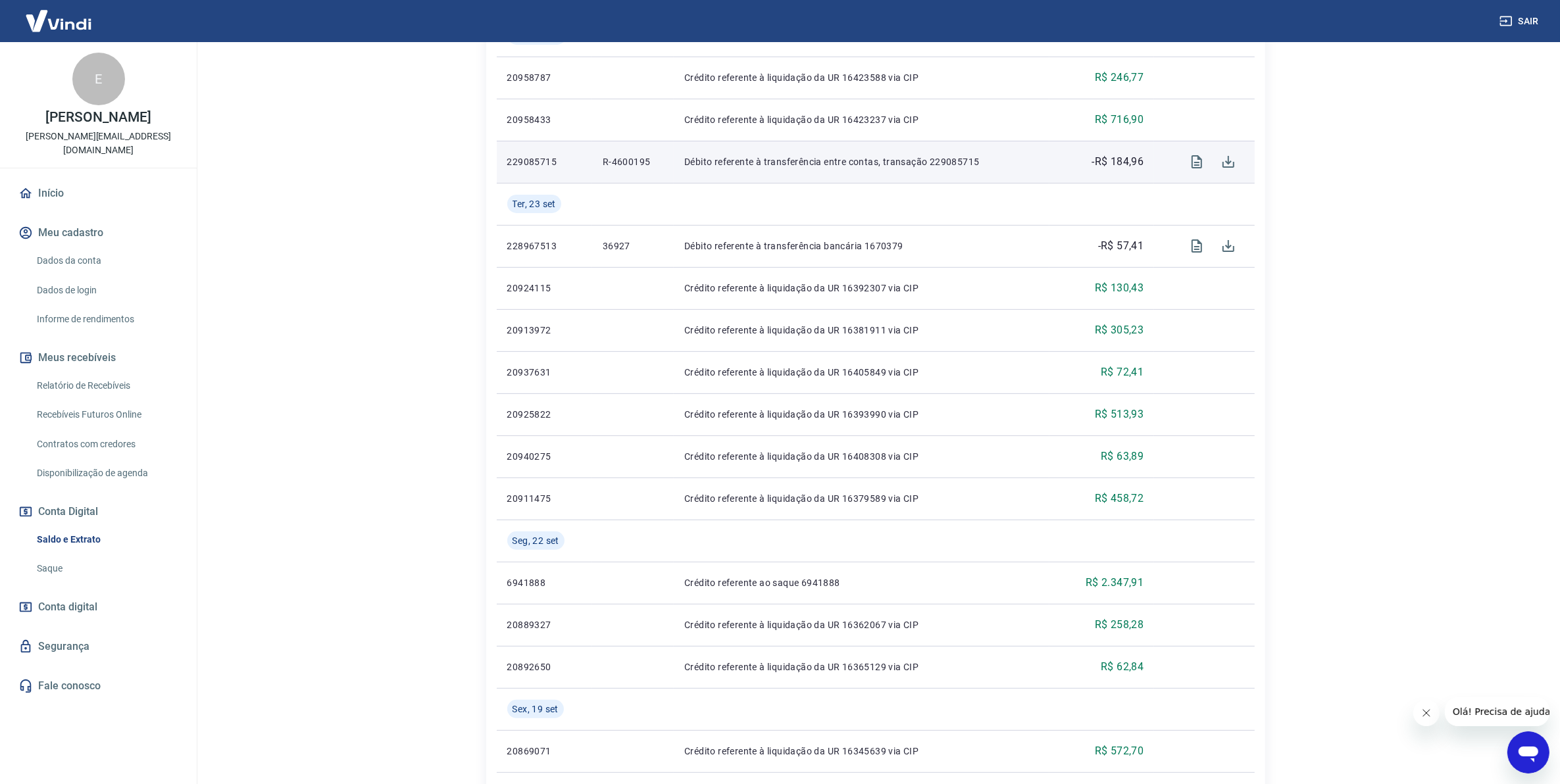
scroll to position [148, 0]
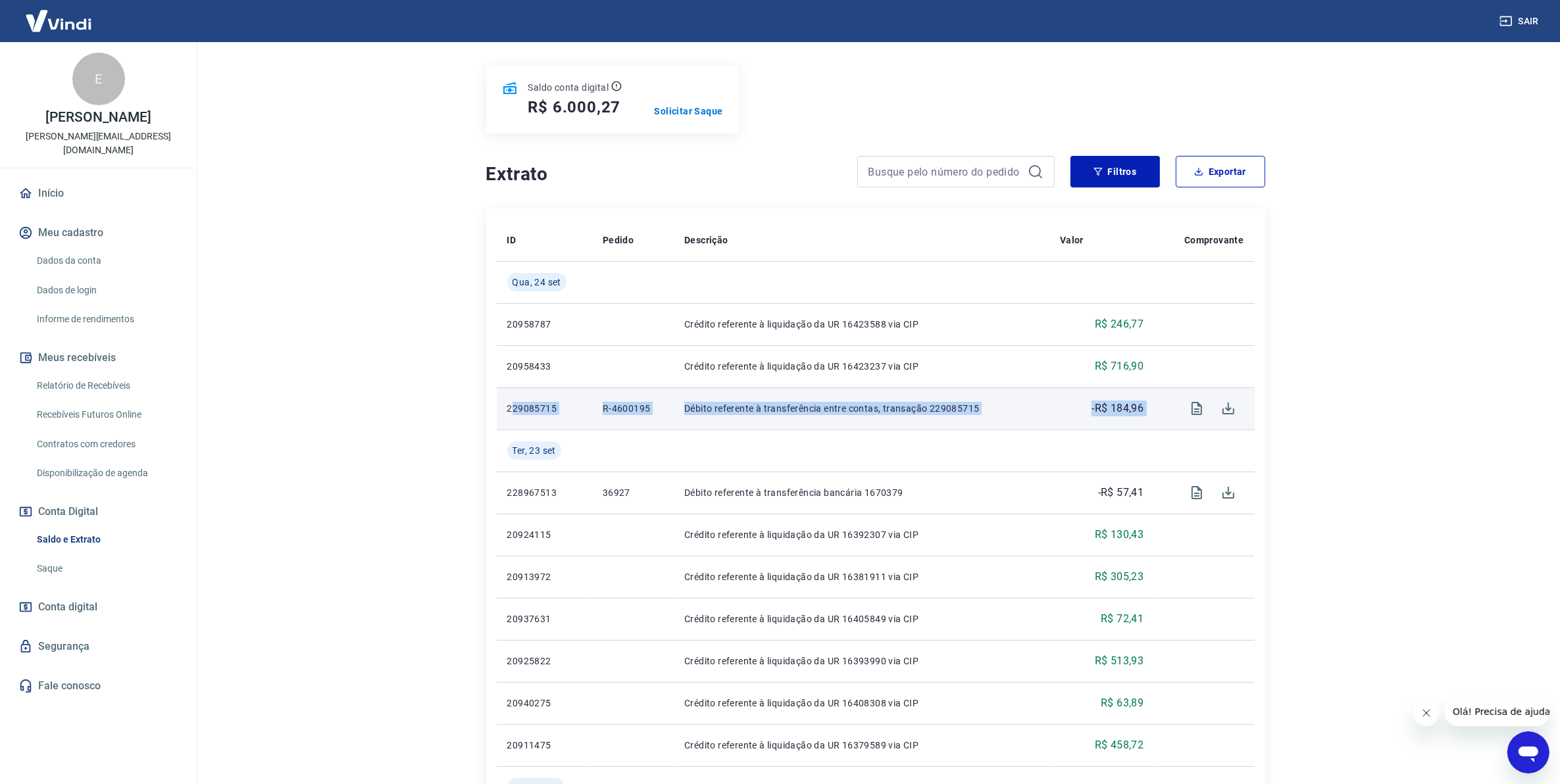
drag, startPoint x: 511, startPoint y: 409, endPoint x: 1165, endPoint y: 418, distance: 654.1
click at [1165, 418] on tr "229085715 R-4600195 Débito referente à transferência entre contas, transação 22…" at bounding box center [875, 409] width 758 height 42
click at [745, 398] on td "Débito referente à transferência entre contas, transação 229085715" at bounding box center [861, 409] width 375 height 42
drag, startPoint x: 598, startPoint y: 406, endPoint x: 620, endPoint y: 403, distance: 22.2
click at [620, 403] on td "R-4600195" at bounding box center [633, 409] width 82 height 42
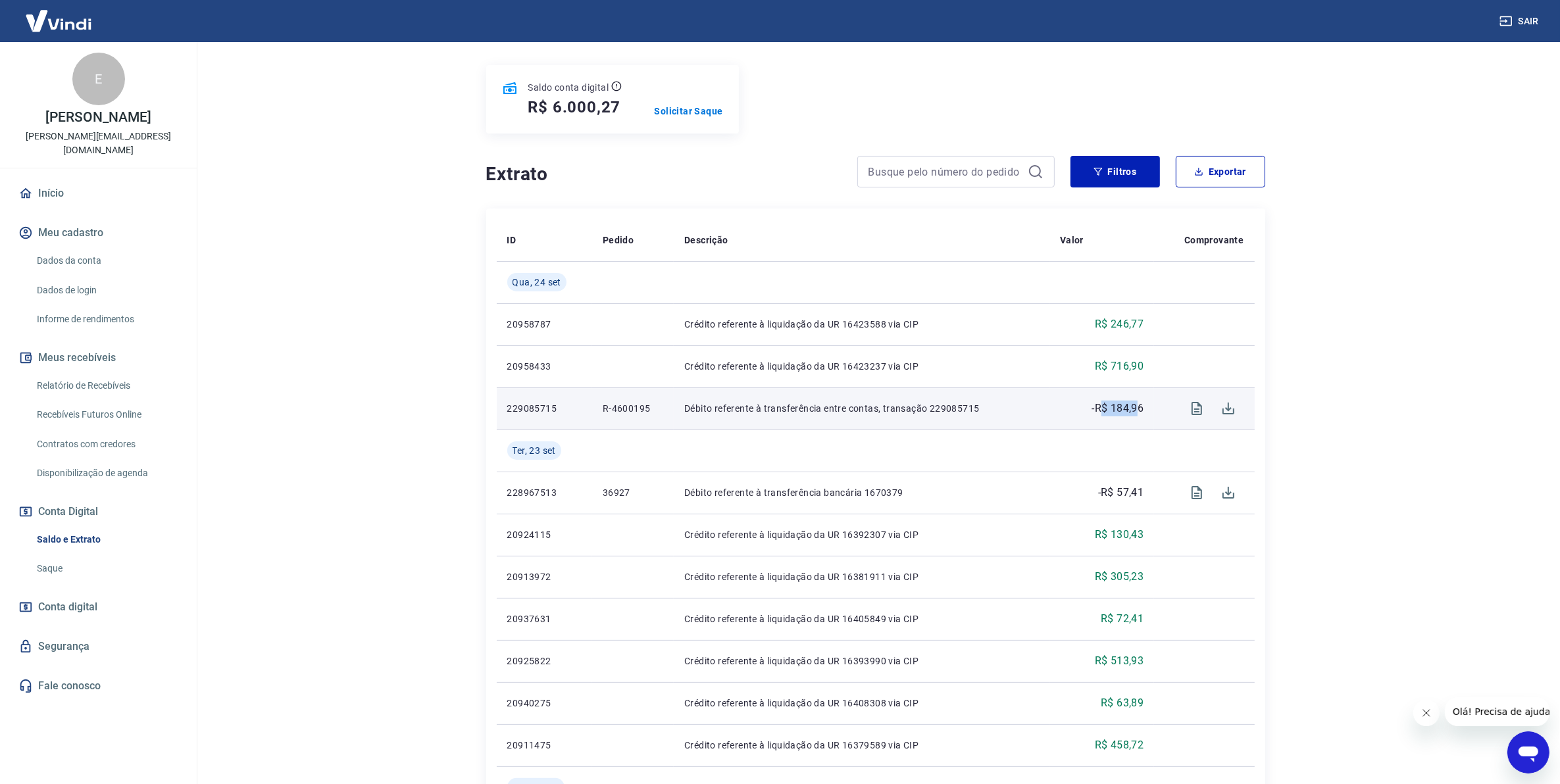
drag, startPoint x: 1102, startPoint y: 411, endPoint x: 1136, endPoint y: 416, distance: 34.4
click at [1136, 416] on p "-R$ 184,96" at bounding box center [1118, 409] width 52 height 16
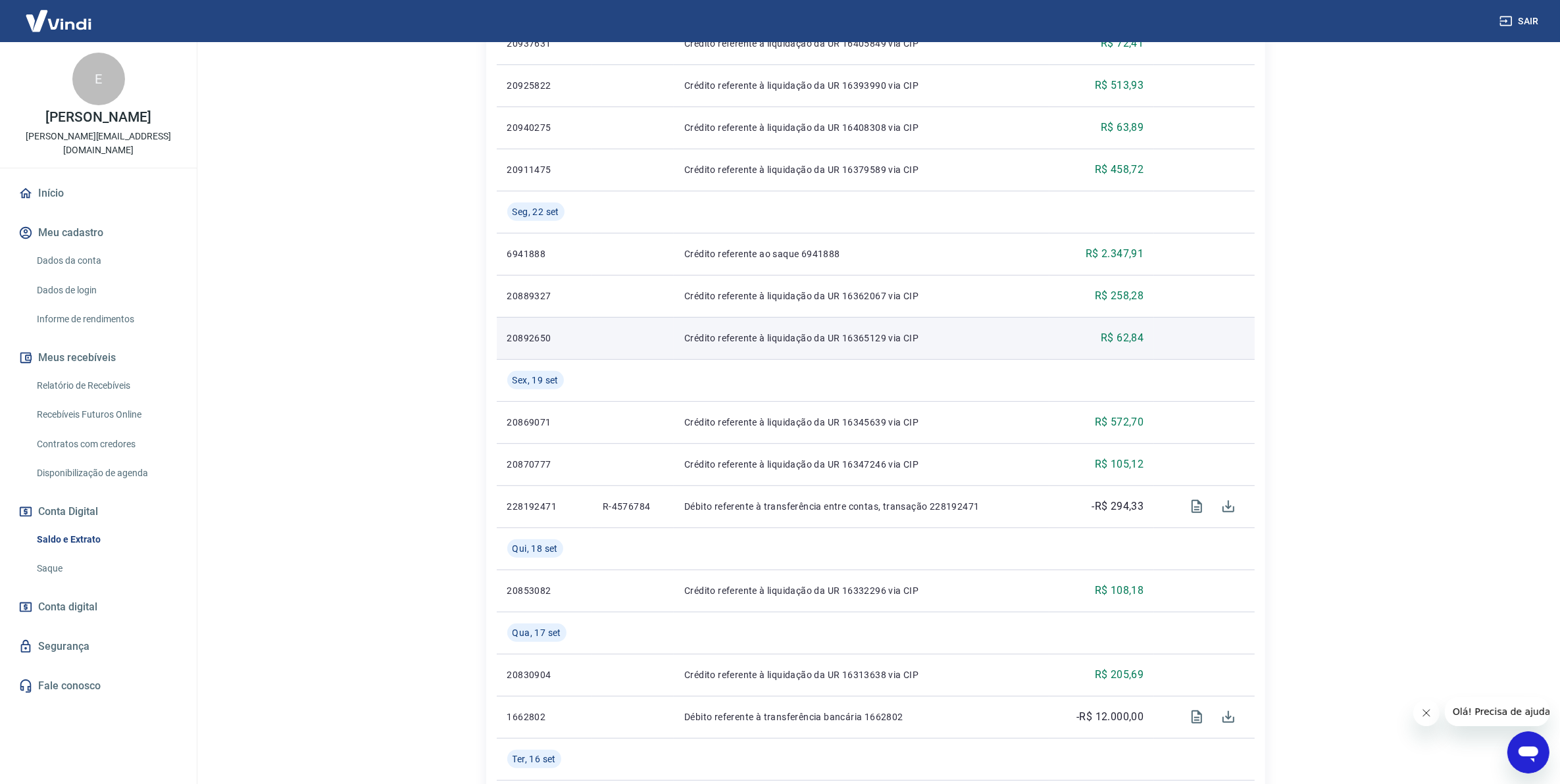
scroll to position [889, 0]
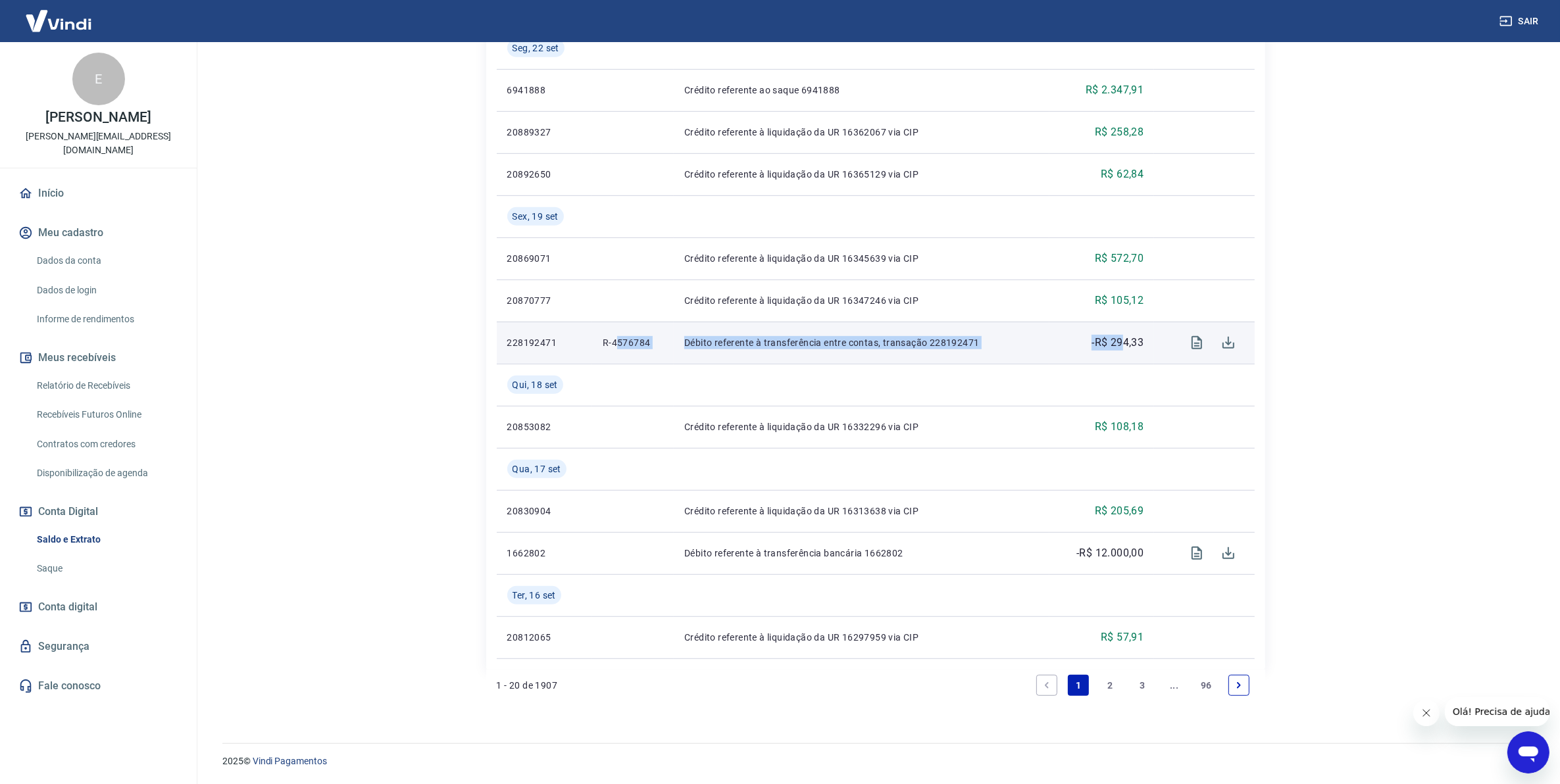
drag, startPoint x: 668, startPoint y: 340, endPoint x: 1124, endPoint y: 342, distance: 456.0
click at [1124, 342] on tr "228192471 R-4576784 Débito referente à transferência entre contas, transação 22…" at bounding box center [875, 343] width 758 height 42
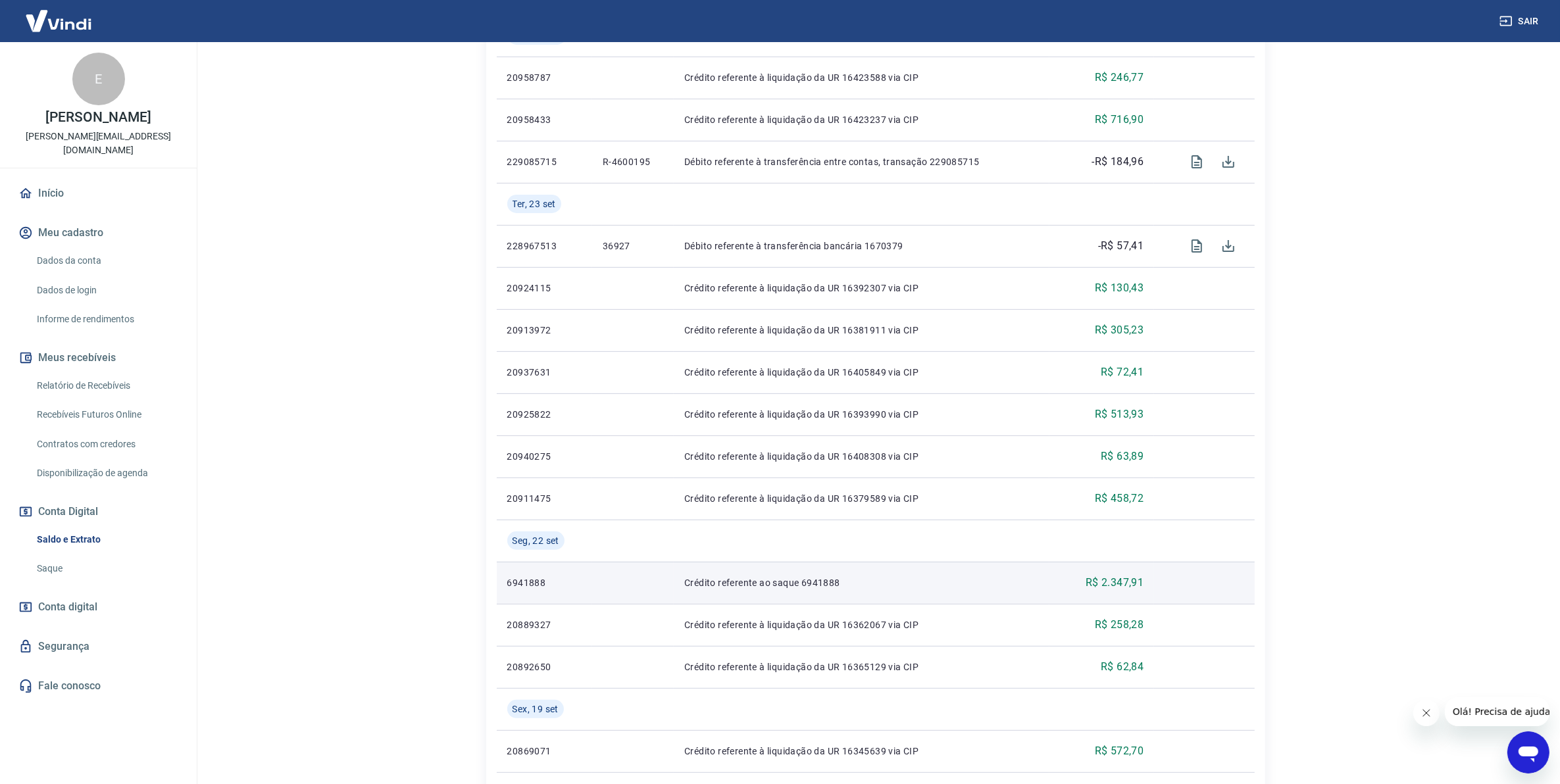
scroll to position [148, 0]
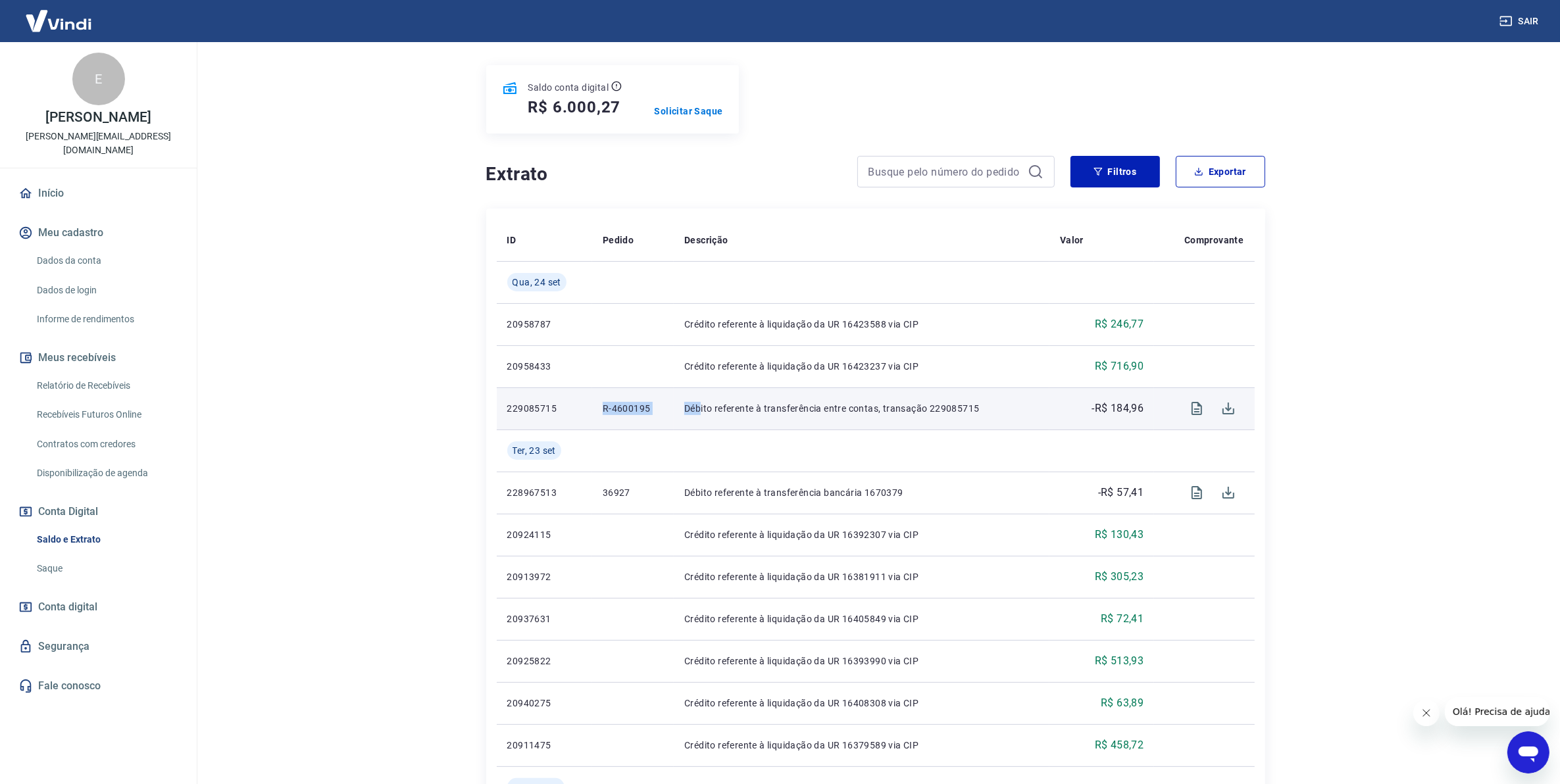
drag, startPoint x: 613, startPoint y: 413, endPoint x: 700, endPoint y: 424, distance: 87.7
click at [701, 424] on tr "229085715 R-4600195 Débito referente à transferência entre contas, transação 22…" at bounding box center [875, 409] width 758 height 42
drag, startPoint x: 700, startPoint y: 424, endPoint x: 590, endPoint y: 419, distance: 110.1
click at [622, 415] on p "R-4600195" at bounding box center [633, 408] width 61 height 13
drag, startPoint x: 598, startPoint y: 406, endPoint x: 644, endPoint y: 413, distance: 46.5
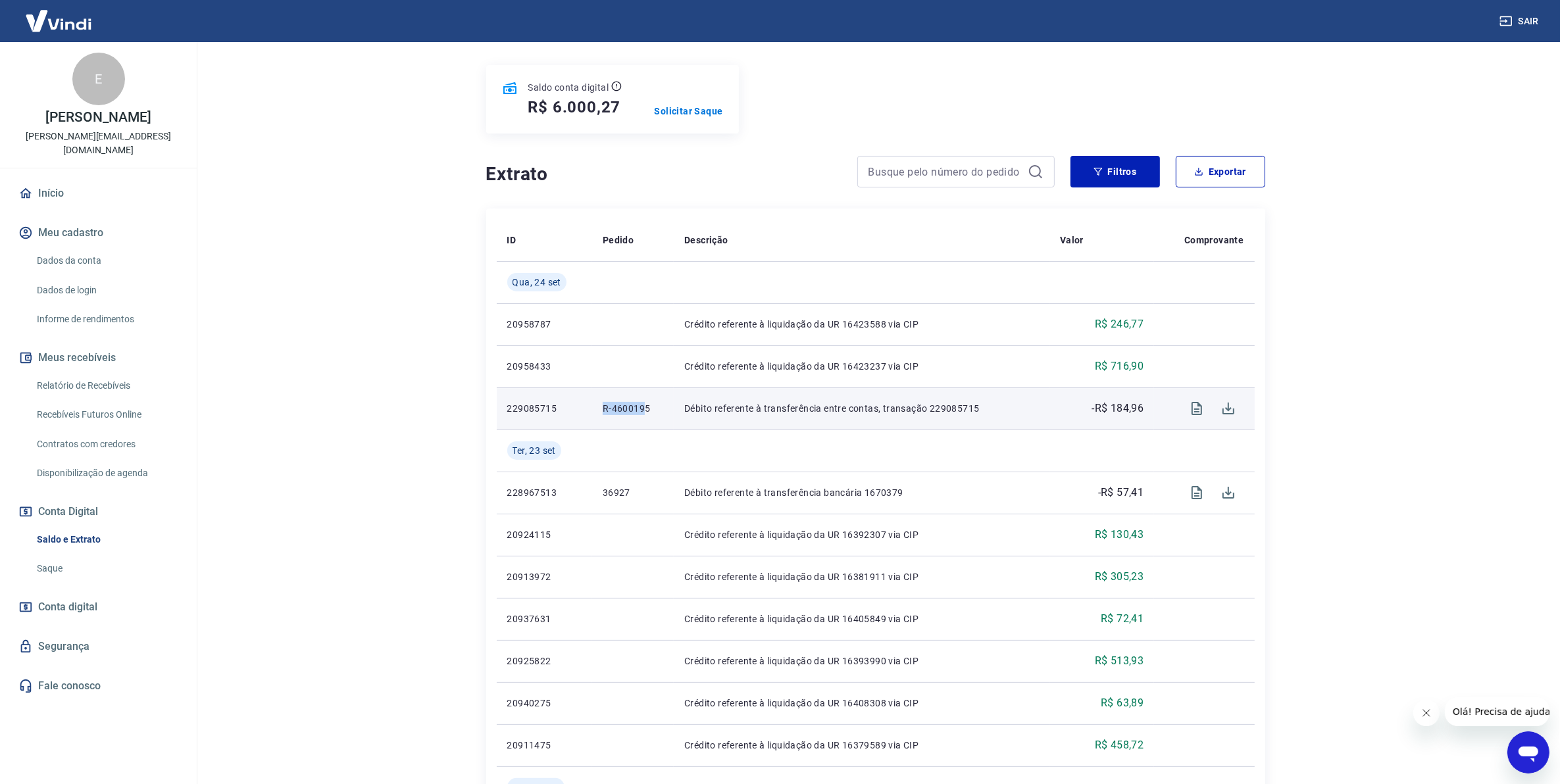
click at [644, 413] on td "R-4600195" at bounding box center [633, 409] width 82 height 42
click at [668, 411] on td "R-4600195" at bounding box center [633, 409] width 82 height 42
drag, startPoint x: 650, startPoint y: 406, endPoint x: 601, endPoint y: 409, distance: 49.1
click at [601, 409] on td "R-4600195" at bounding box center [633, 409] width 82 height 42
click at [606, 409] on tr "229085715 R-4600195 Débito referente à transferência entre contas, transação 22…" at bounding box center [875, 409] width 758 height 42
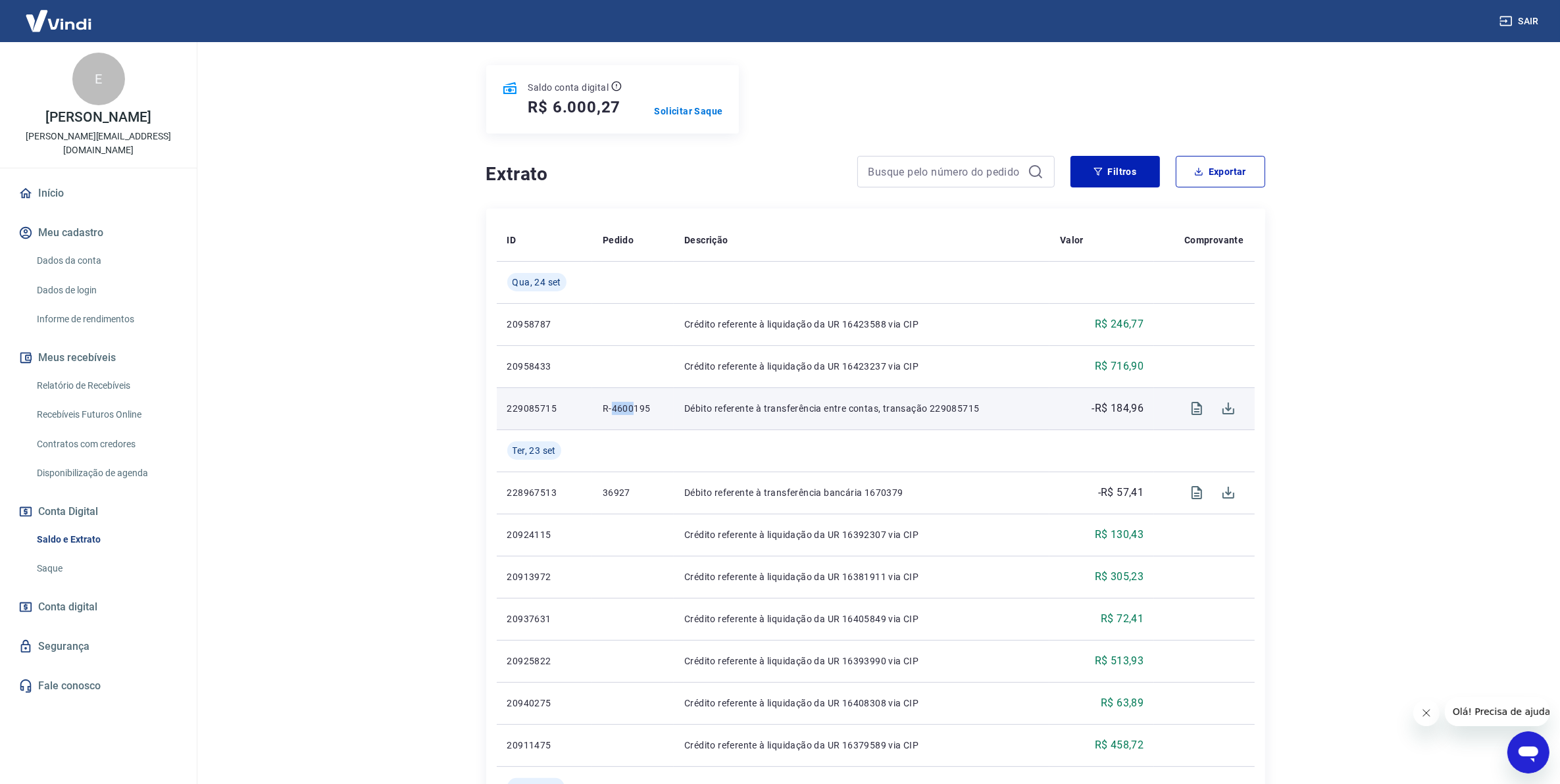
drag, startPoint x: 607, startPoint y: 409, endPoint x: 630, endPoint y: 409, distance: 23.0
click at [630, 409] on p "R-4600195" at bounding box center [633, 408] width 61 height 13
drag, startPoint x: 630, startPoint y: 409, endPoint x: 642, endPoint y: 409, distance: 12.0
click at [642, 409] on p "R-4600195" at bounding box center [633, 408] width 61 height 13
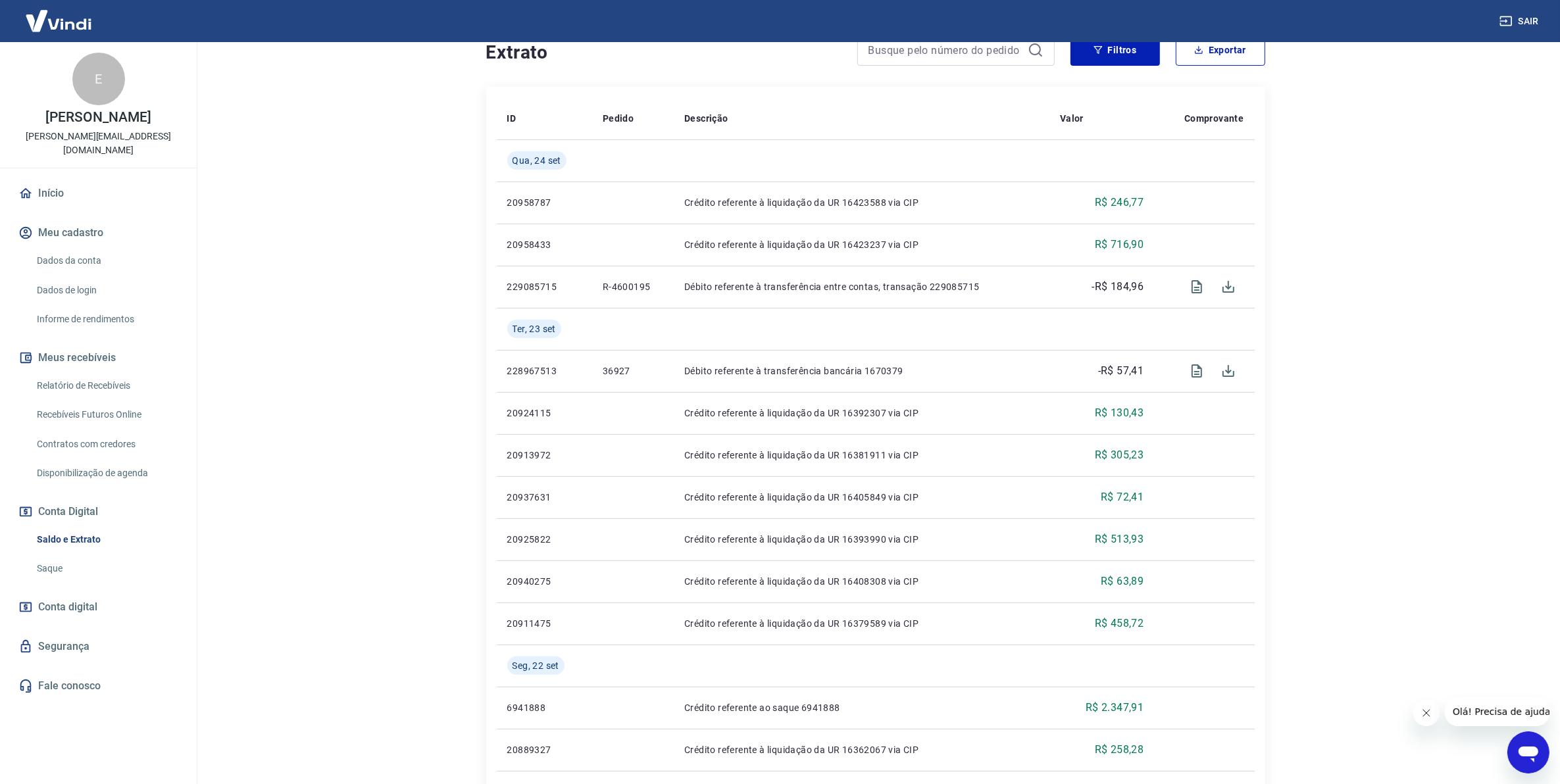
scroll to position [274, 0]
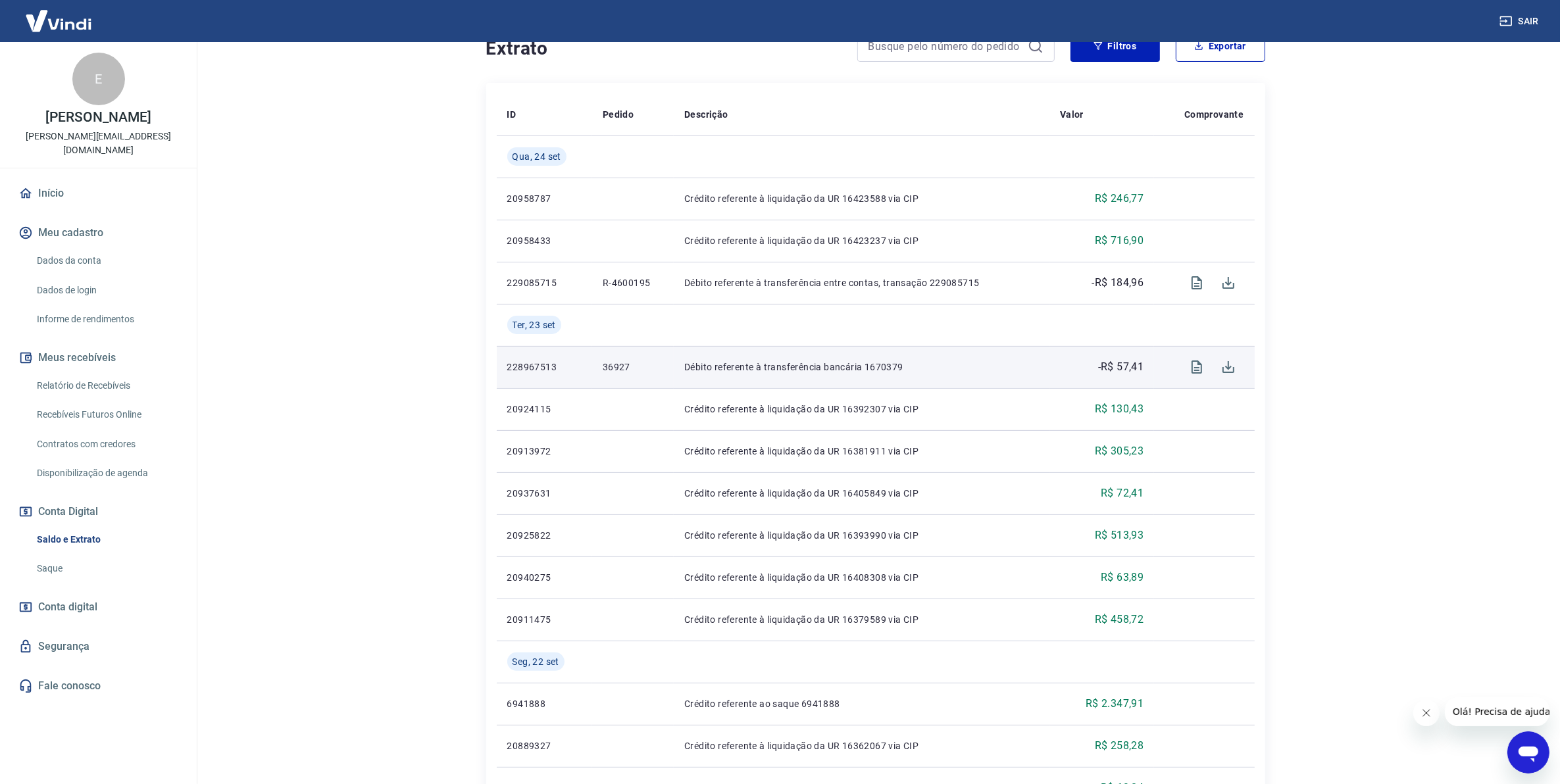
click at [619, 369] on p "36927" at bounding box center [633, 367] width 61 height 13
drag, startPoint x: 1147, startPoint y: 370, endPoint x: 1115, endPoint y: 371, distance: 32.0
click at [1115, 371] on td "-R$ 57,41" at bounding box center [1101, 367] width 105 height 42
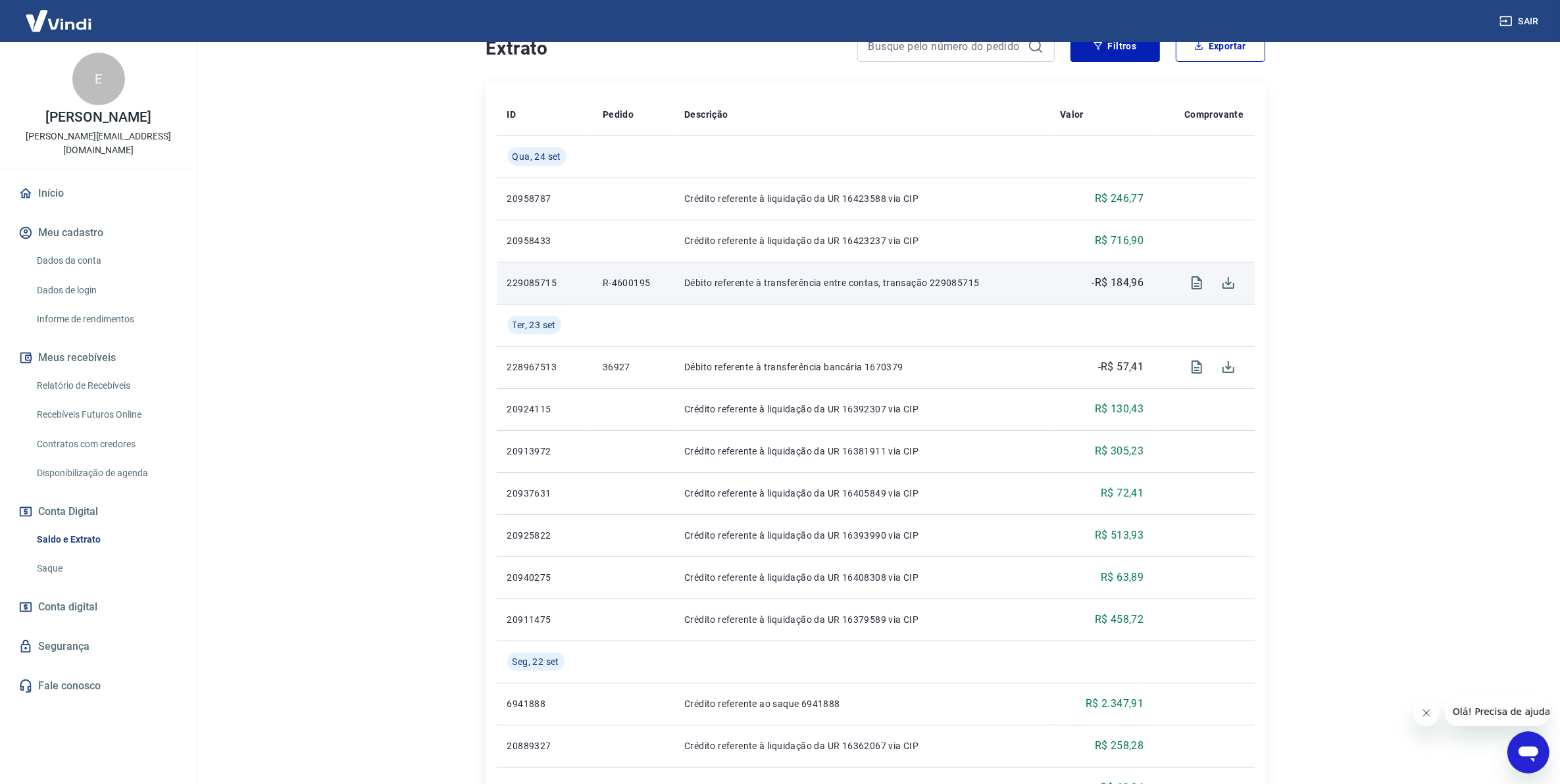
click at [612, 285] on p "R-4600195" at bounding box center [633, 283] width 61 height 13
drag, startPoint x: 508, startPoint y: 283, endPoint x: 673, endPoint y: 284, distance: 165.0
click at [673, 284] on tr "229085715 R-4600195 Débito referente à transferência entre contas, transação 22…" at bounding box center [875, 283] width 758 height 42
drag, startPoint x: 673, startPoint y: 284, endPoint x: 616, endPoint y: 281, distance: 57.1
click at [616, 281] on p "R-4600195" at bounding box center [633, 283] width 61 height 13
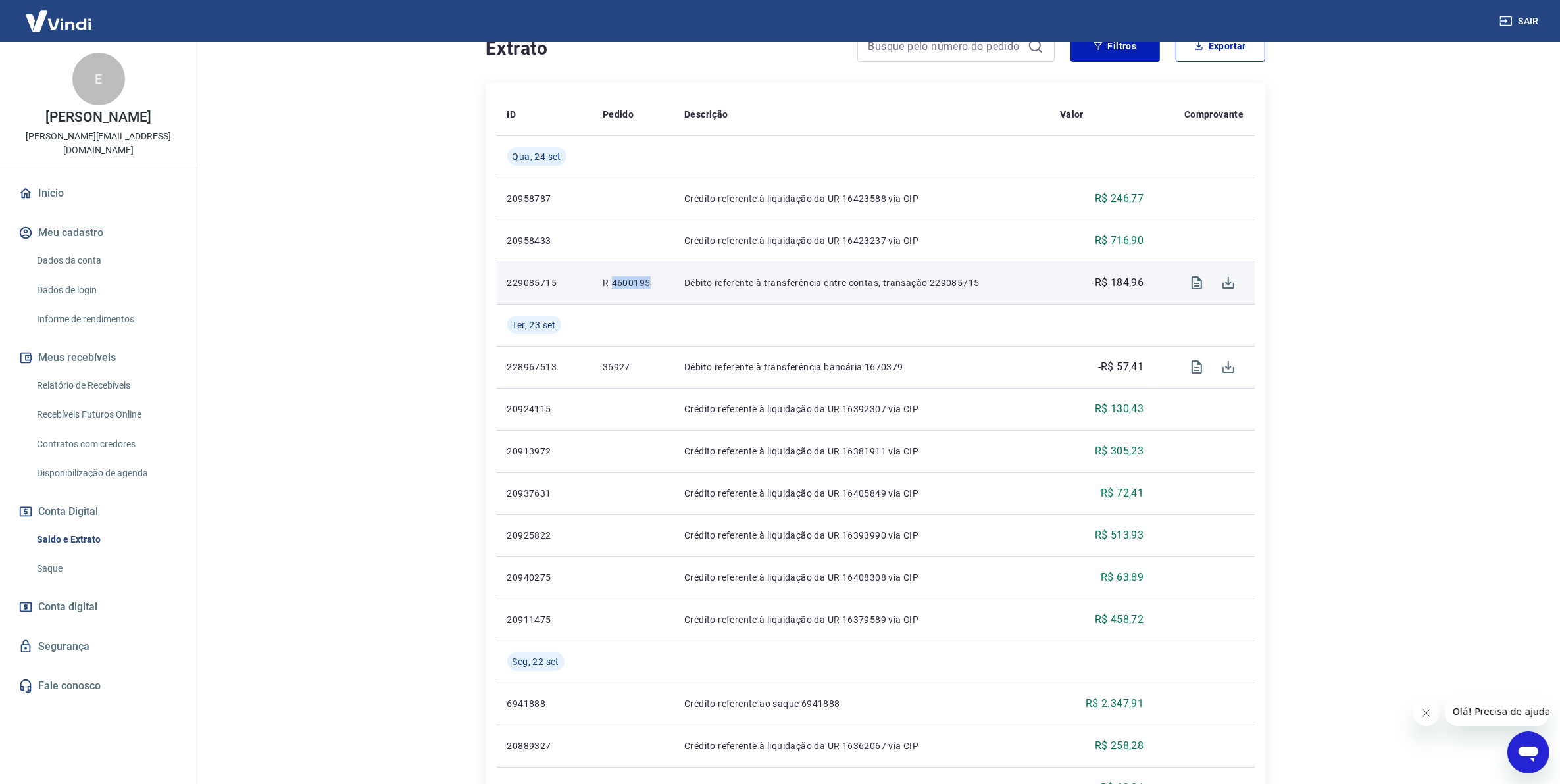
click at [616, 281] on p "R-4600195" at bounding box center [633, 283] width 61 height 13
drag, startPoint x: 616, startPoint y: 281, endPoint x: 627, endPoint y: 285, distance: 11.7
click at [620, 285] on p "R-4600195" at bounding box center [633, 283] width 61 height 13
click at [625, 290] on p "R-4600195" at bounding box center [633, 283] width 61 height 13
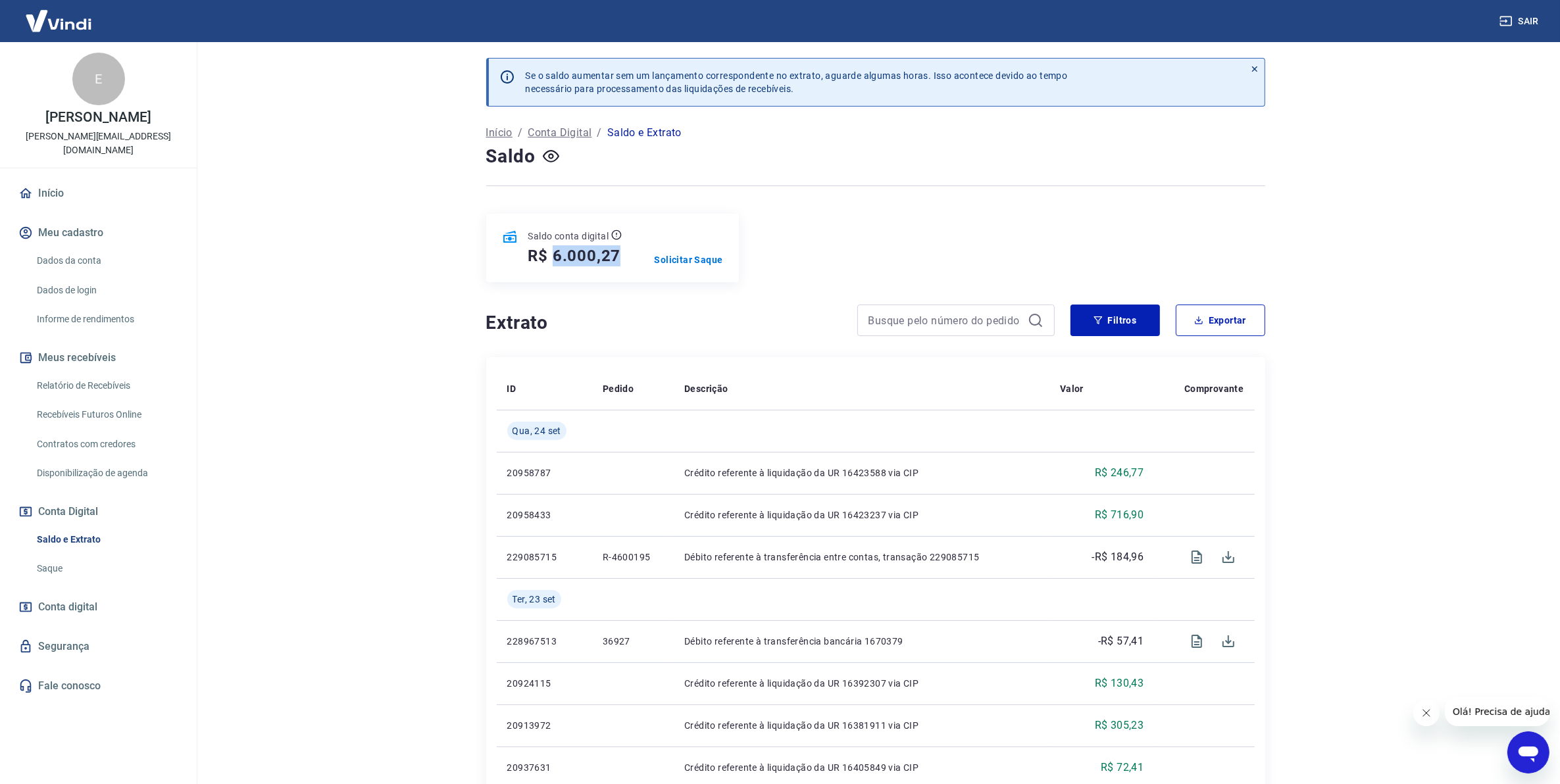
drag, startPoint x: 619, startPoint y: 255, endPoint x: 554, endPoint y: 265, distance: 65.8
click at [554, 265] on div "R$ 6.000,27" at bounding box center [575, 256] width 94 height 21
copy h5 "6.000,27"
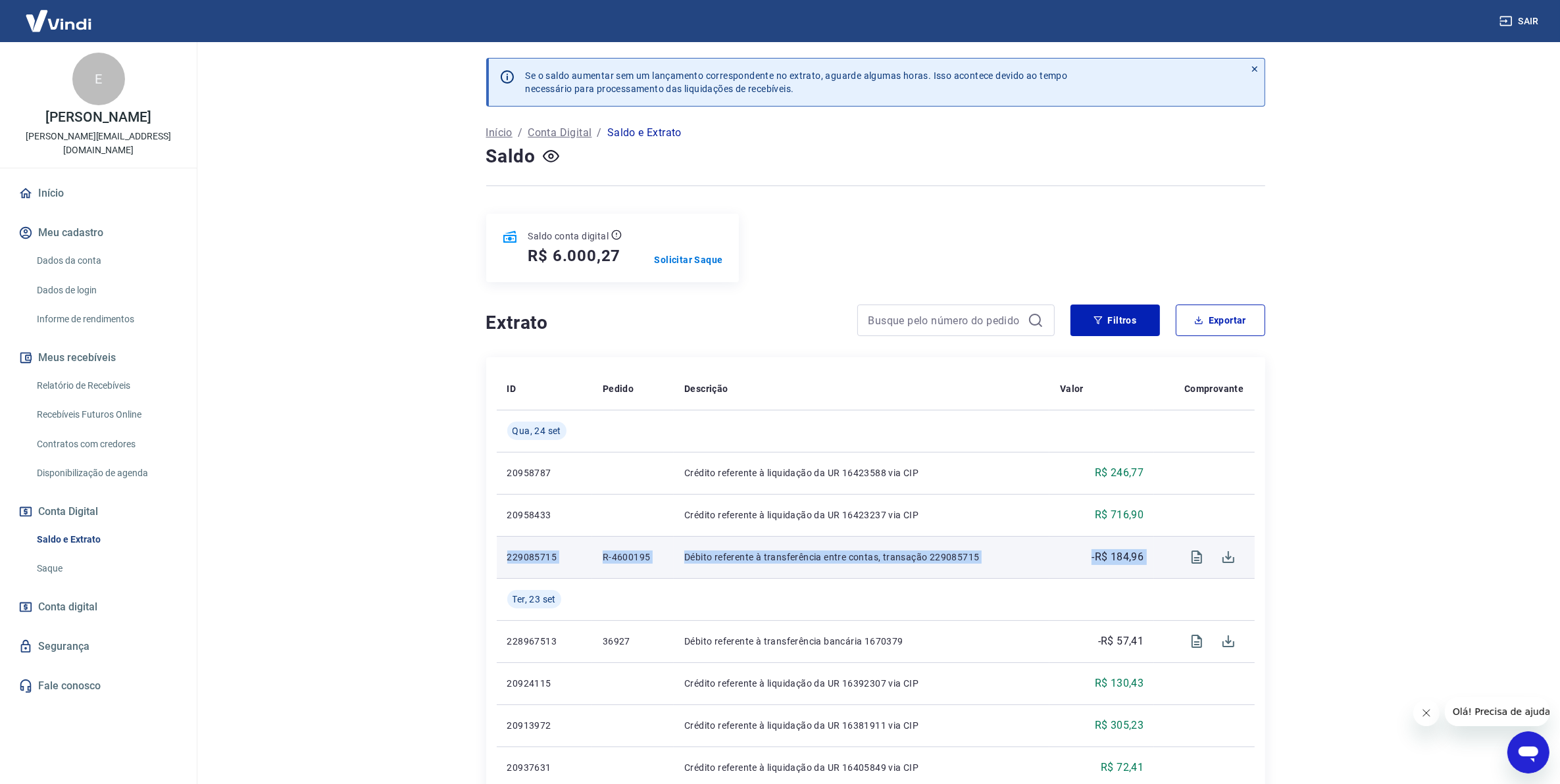
drag, startPoint x: 1162, startPoint y: 557, endPoint x: 505, endPoint y: 558, distance: 657.0
click at [505, 558] on tr "229085715 R-4600195 Débito referente à transferência entre contas, transação 22…" at bounding box center [875, 557] width 758 height 42
copy tr "229085715 R-4600195 Débito referente à transferência entre contas, transação 22…"
